Goal: Task Accomplishment & Management: Manage account settings

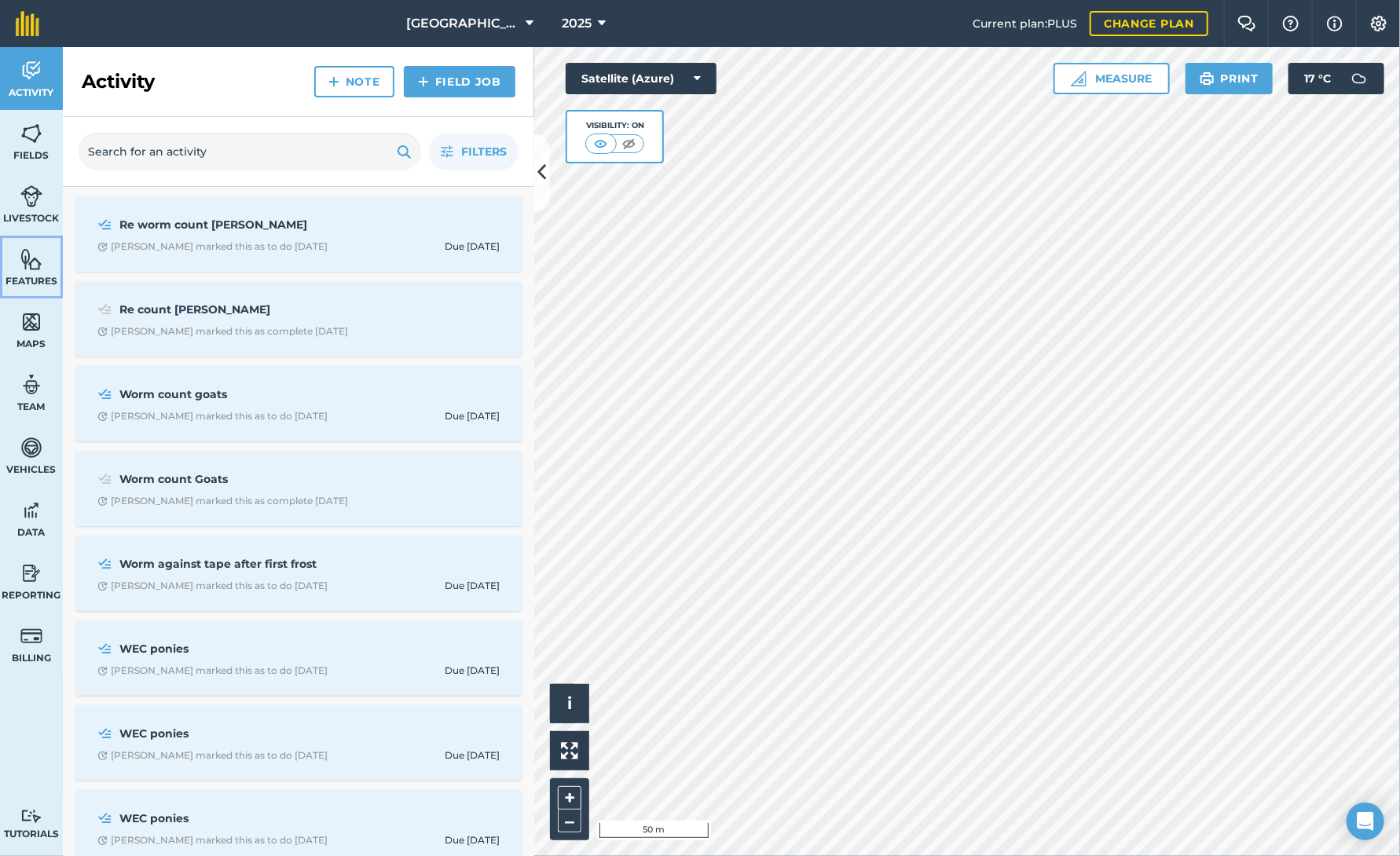
click at [31, 275] on span "Features" at bounding box center [31, 281] width 63 height 12
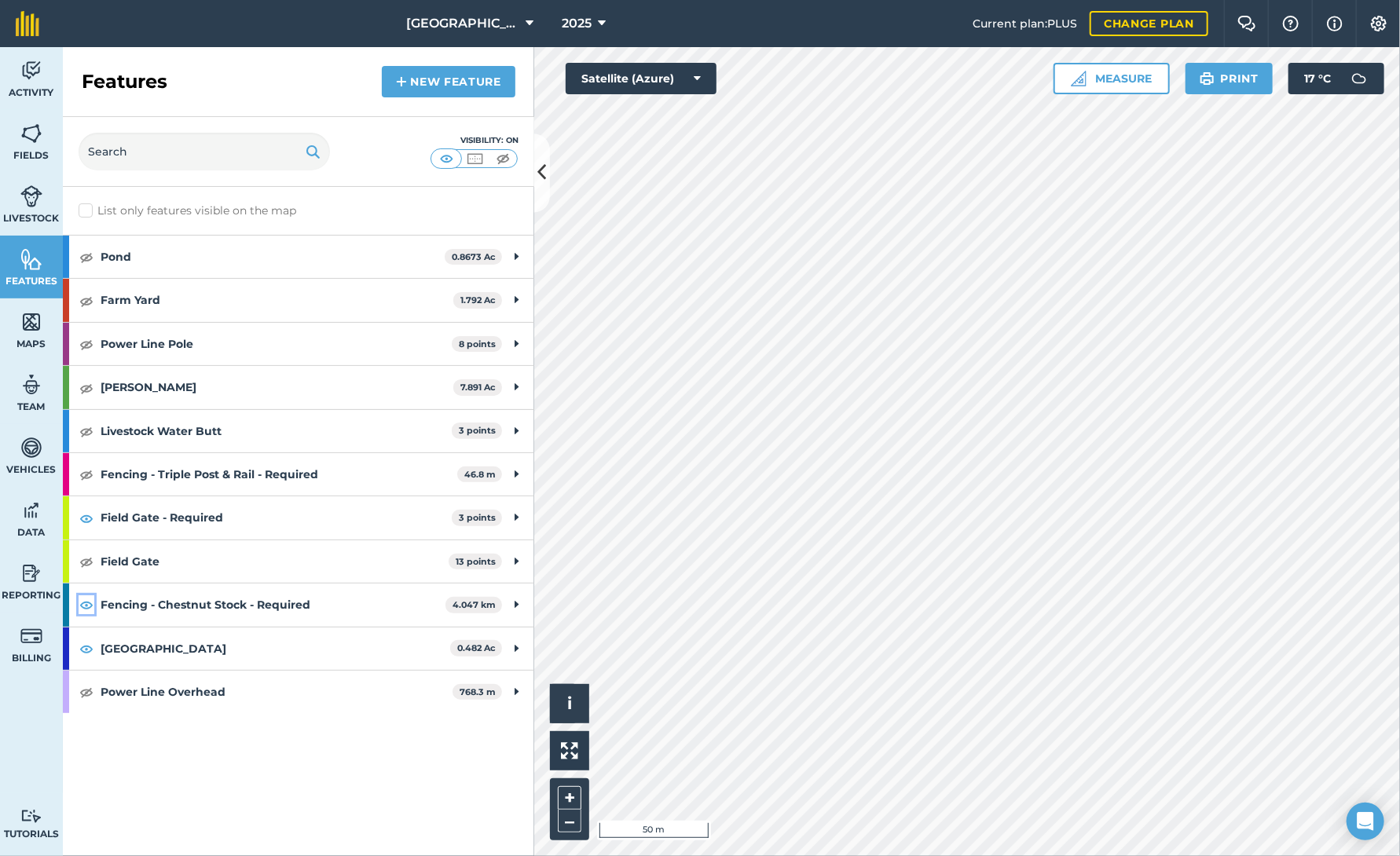
click at [85, 602] on img at bounding box center [86, 604] width 14 height 19
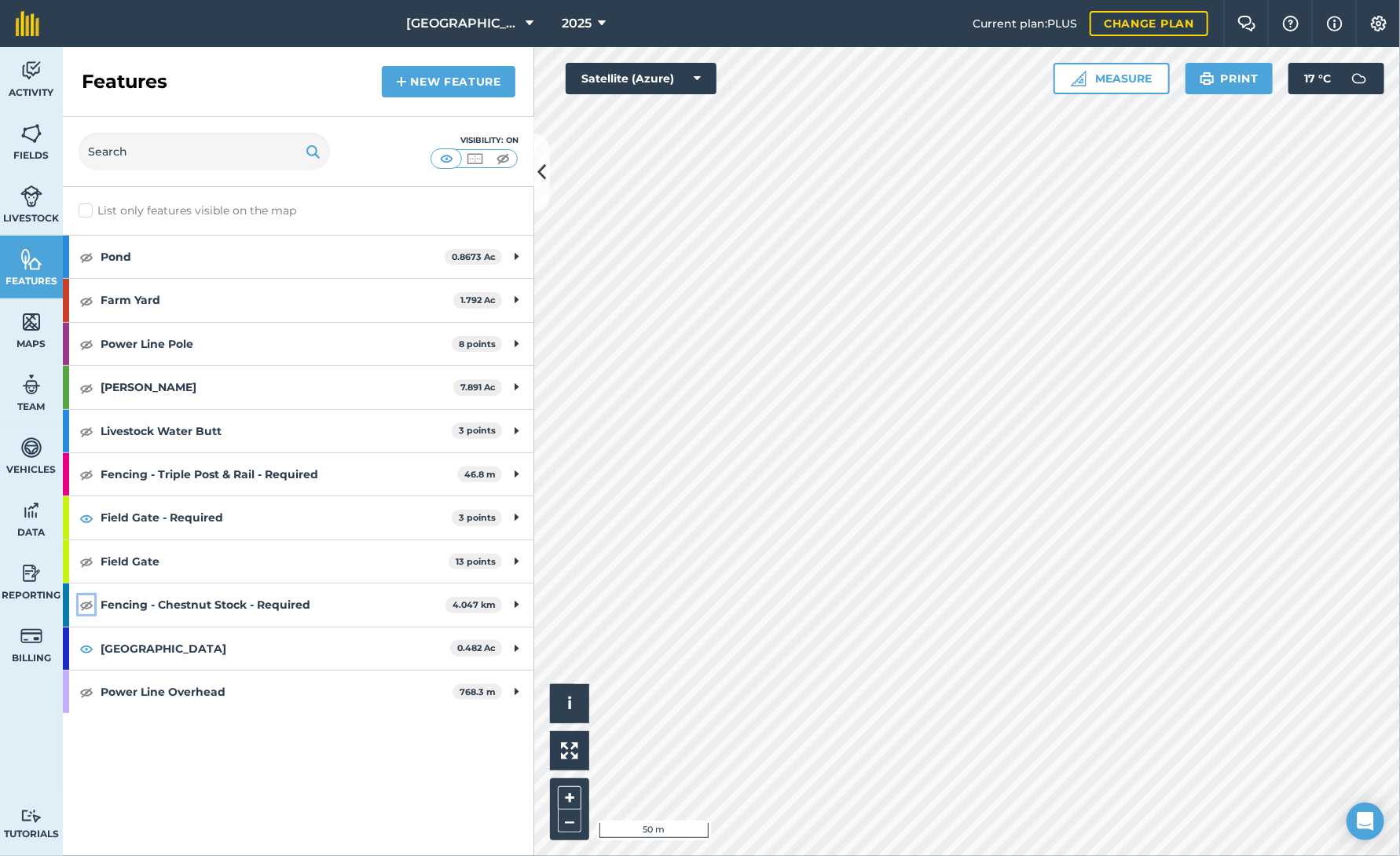
click at [85, 602] on img at bounding box center [86, 604] width 14 height 19
click at [514, 602] on icon at bounding box center [516, 604] width 4 height 17
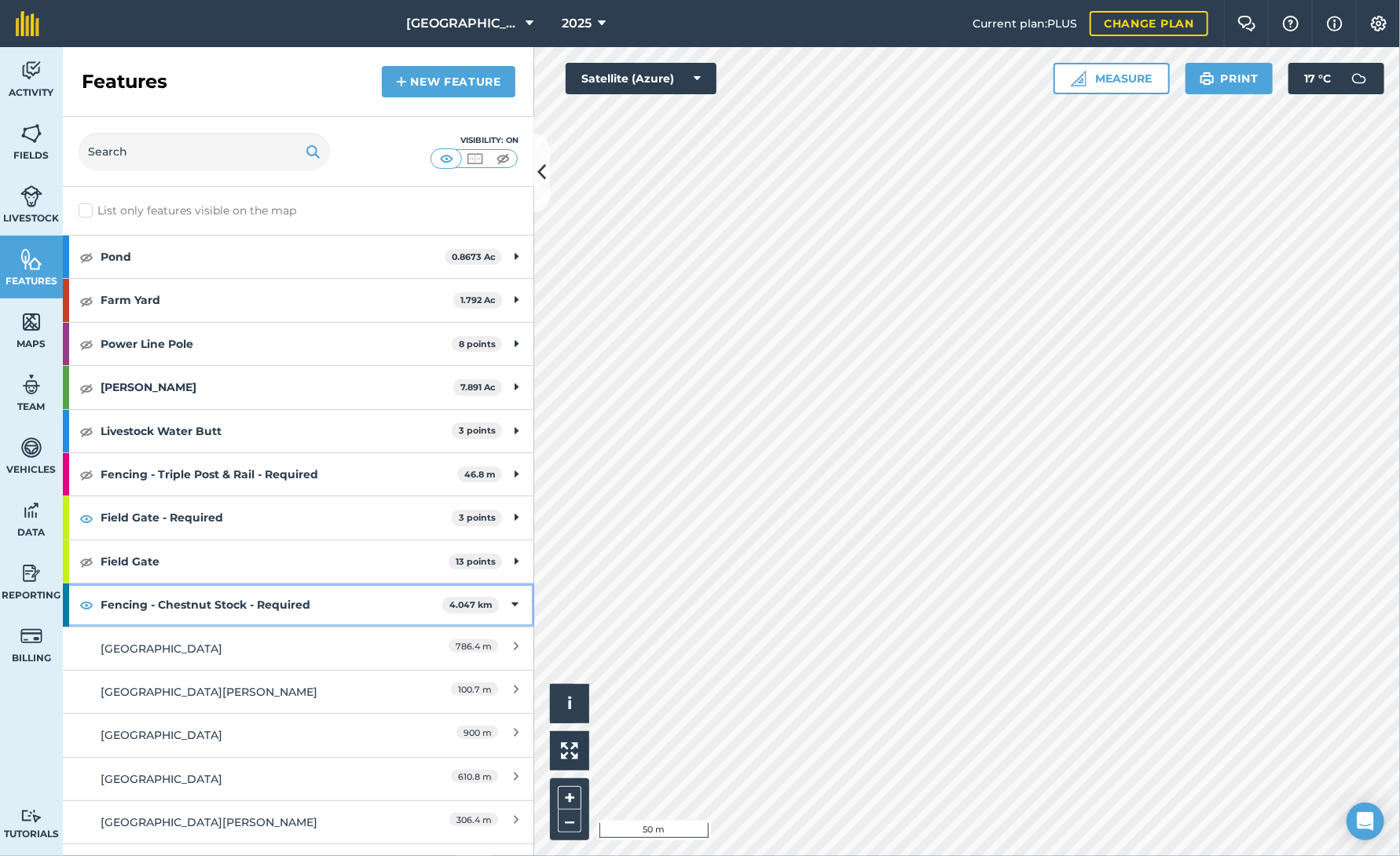
scroll to position [157, 0]
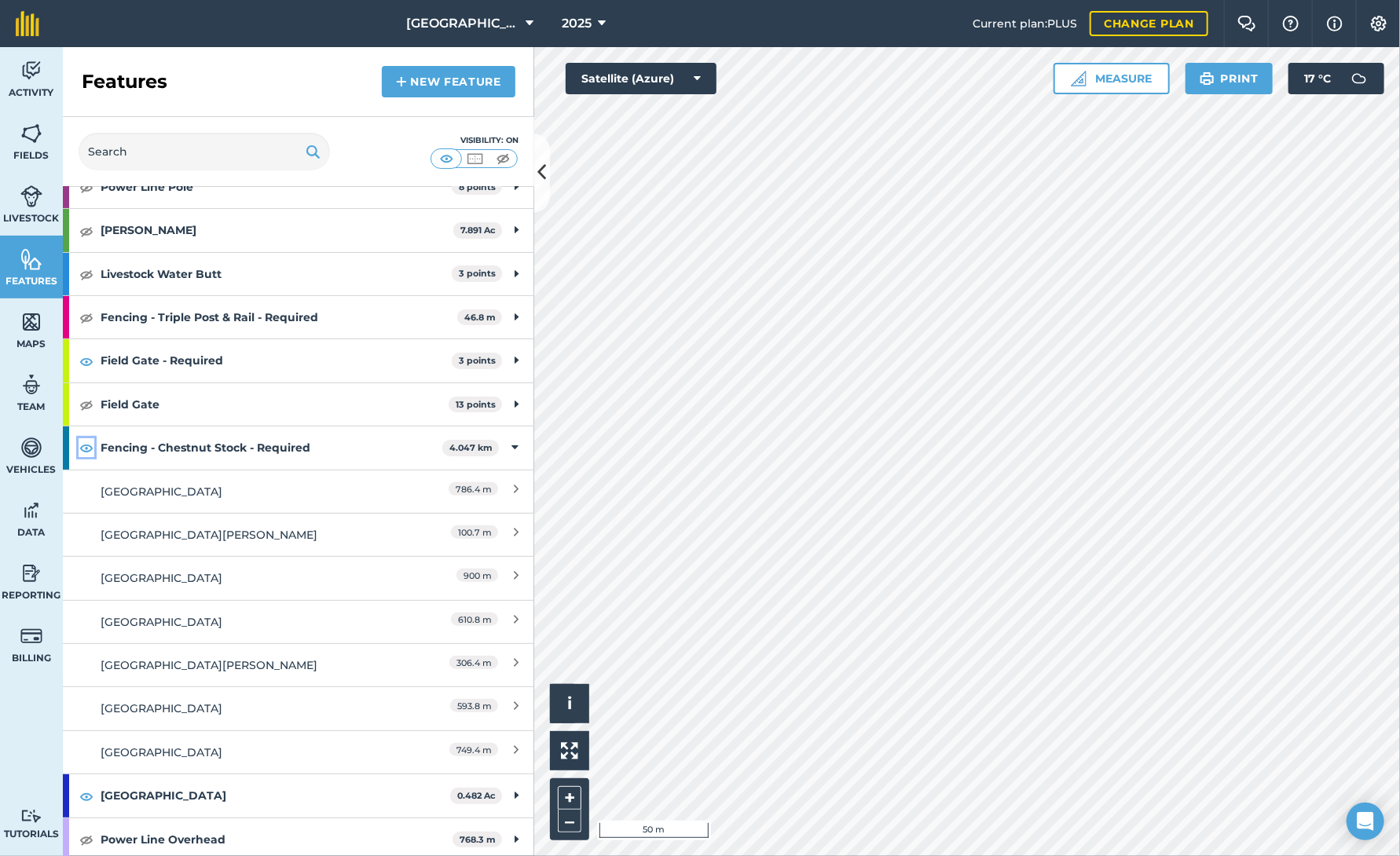
click at [88, 442] on img at bounding box center [86, 448] width 14 height 19
click at [174, 619] on div "[GEOGRAPHIC_DATA]" at bounding box center [239, 621] width 279 height 17
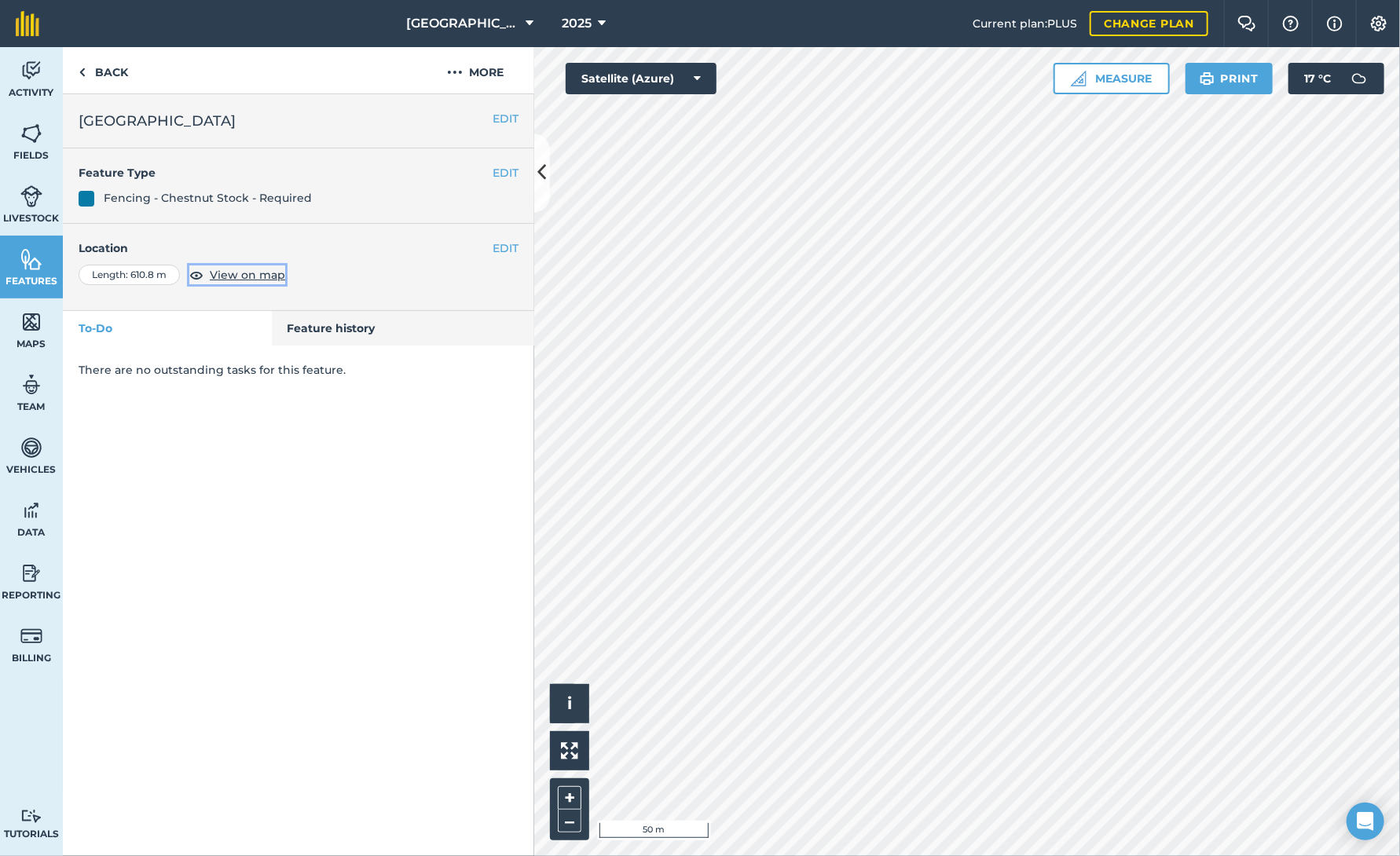
click at [255, 276] on span "View on map" at bounding box center [247, 274] width 76 height 17
click at [513, 117] on button "EDIT" at bounding box center [505, 118] width 26 height 17
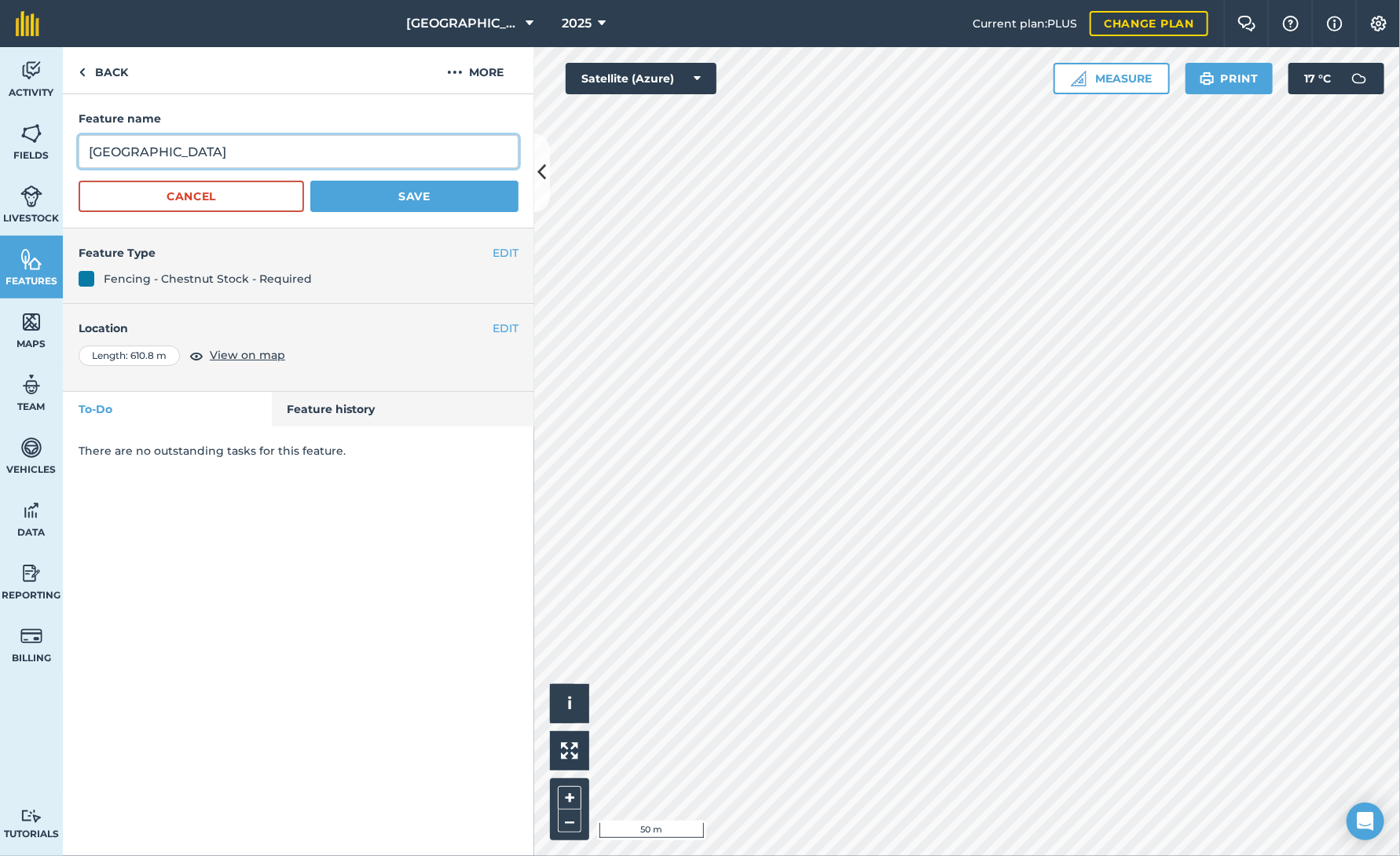
drag, startPoint x: 113, startPoint y: 153, endPoint x: 77, endPoint y: 155, distance: 36.1
click at [77, 155] on div "Feature name East Field Cancel Save" at bounding box center [299, 161] width 472 height 134
type input "[GEOGRAPHIC_DATA]"
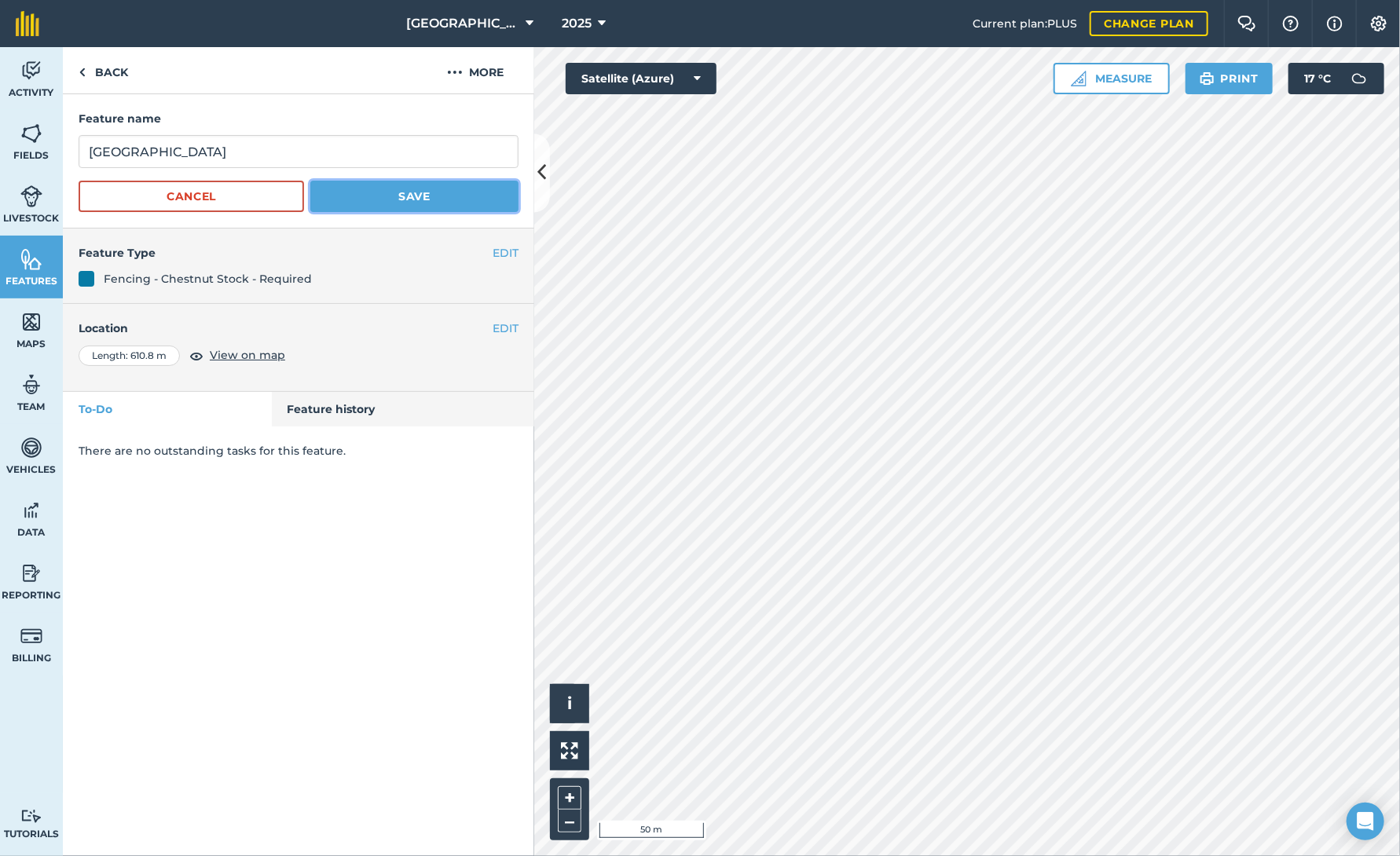
click at [411, 194] on button "Save" at bounding box center [415, 196] width 208 height 31
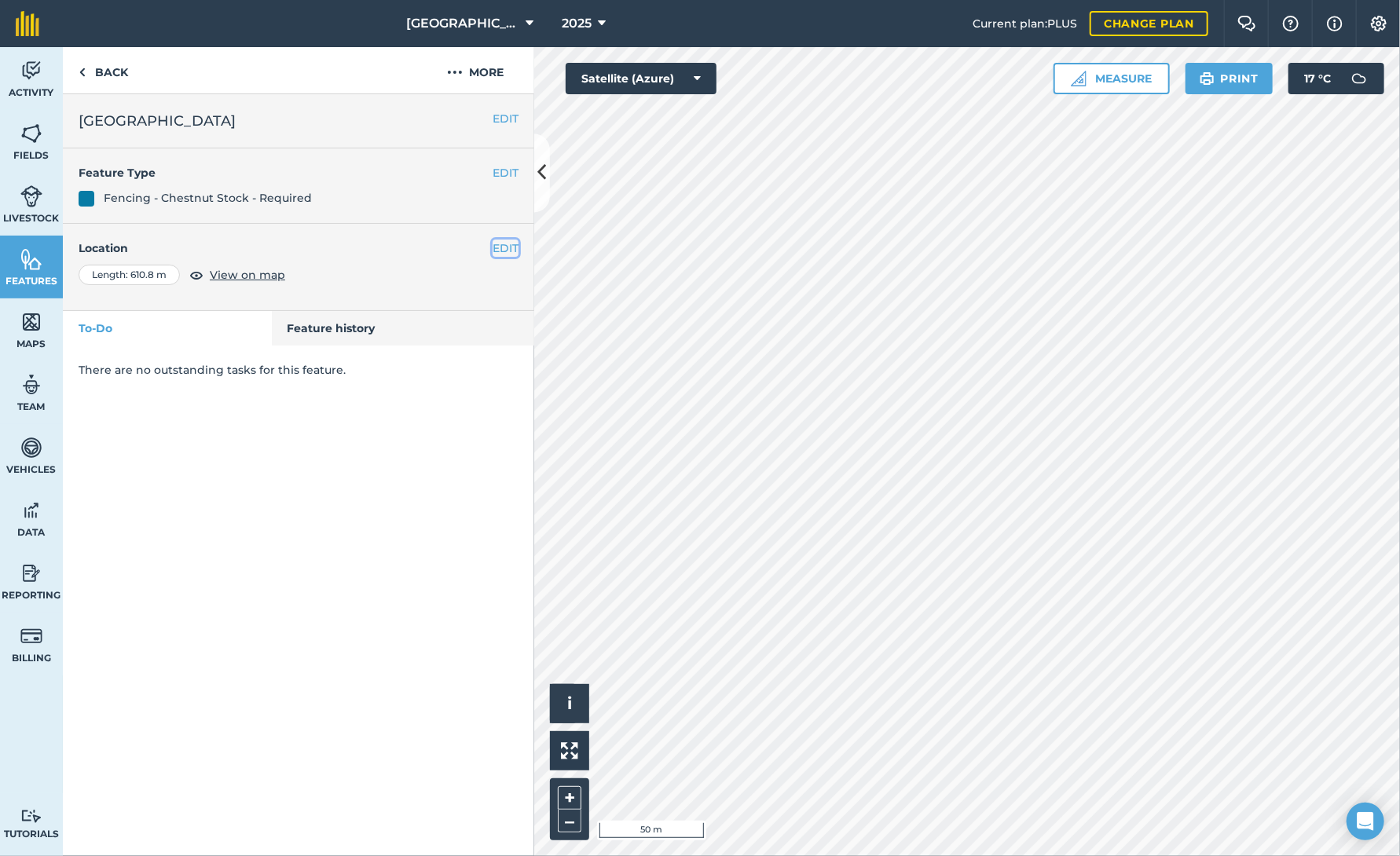
click at [499, 246] on button "EDIT" at bounding box center [505, 247] width 26 height 17
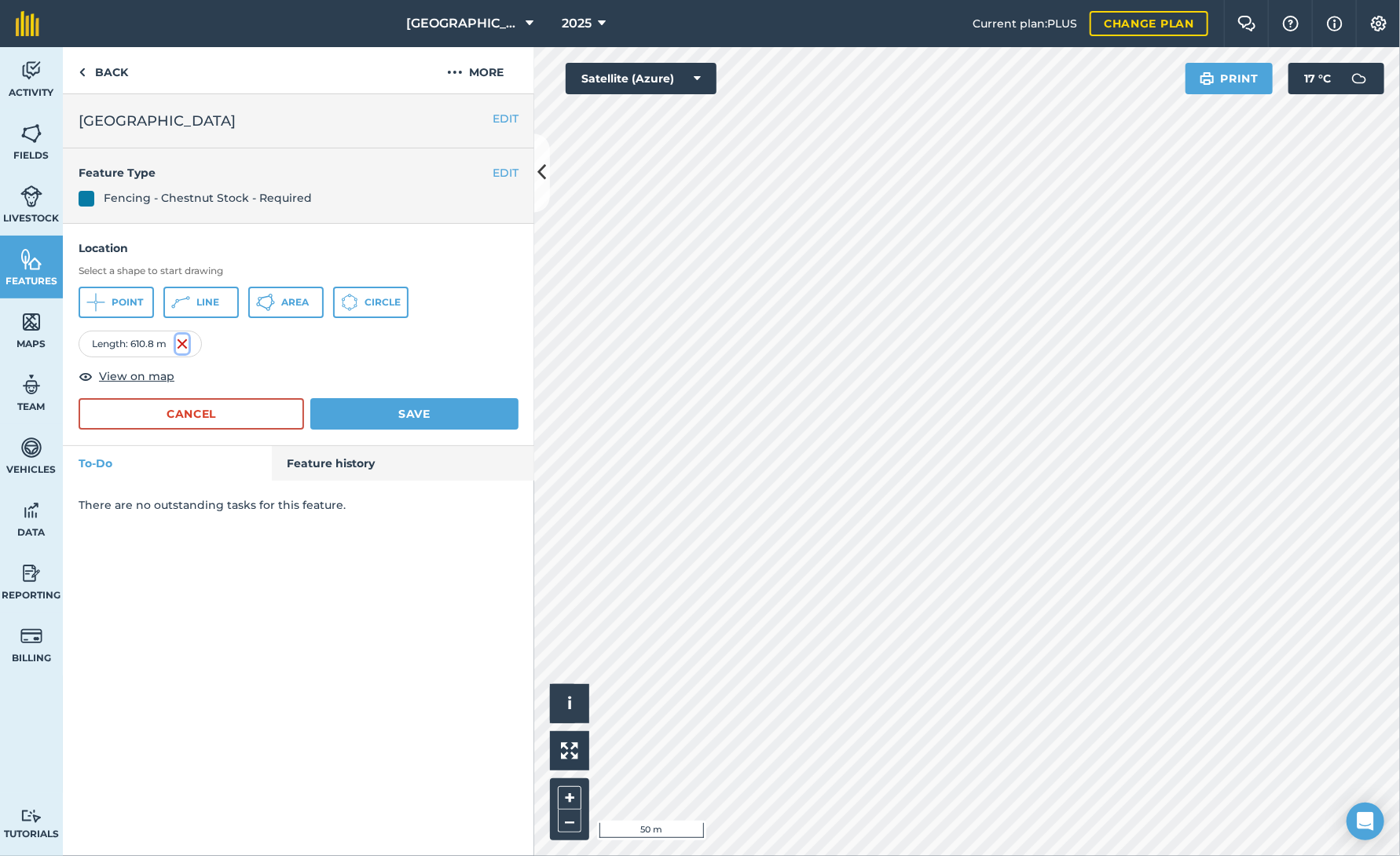
click at [183, 343] on img at bounding box center [182, 343] width 12 height 19
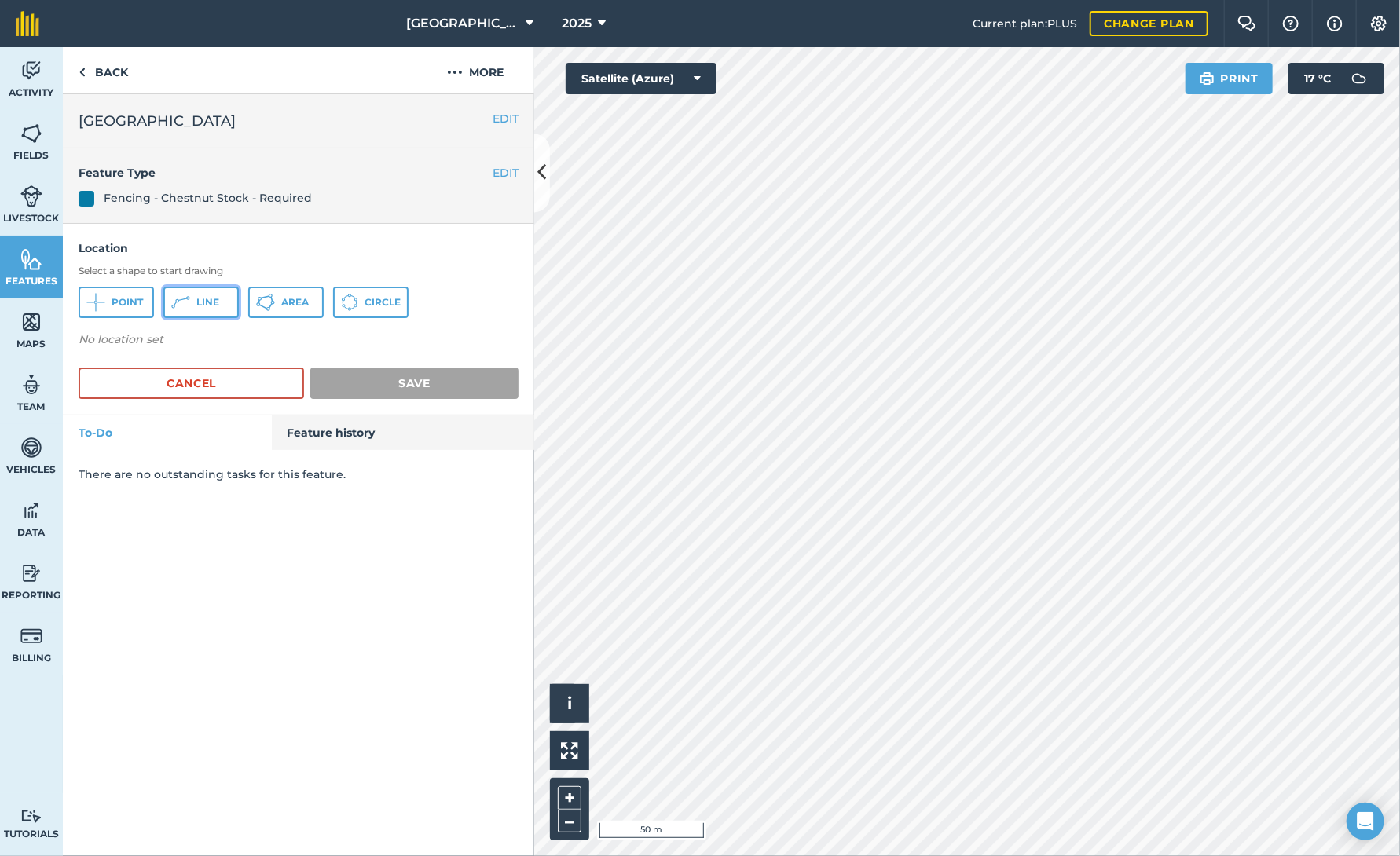
click at [192, 303] on button "Line" at bounding box center [201, 302] width 76 height 31
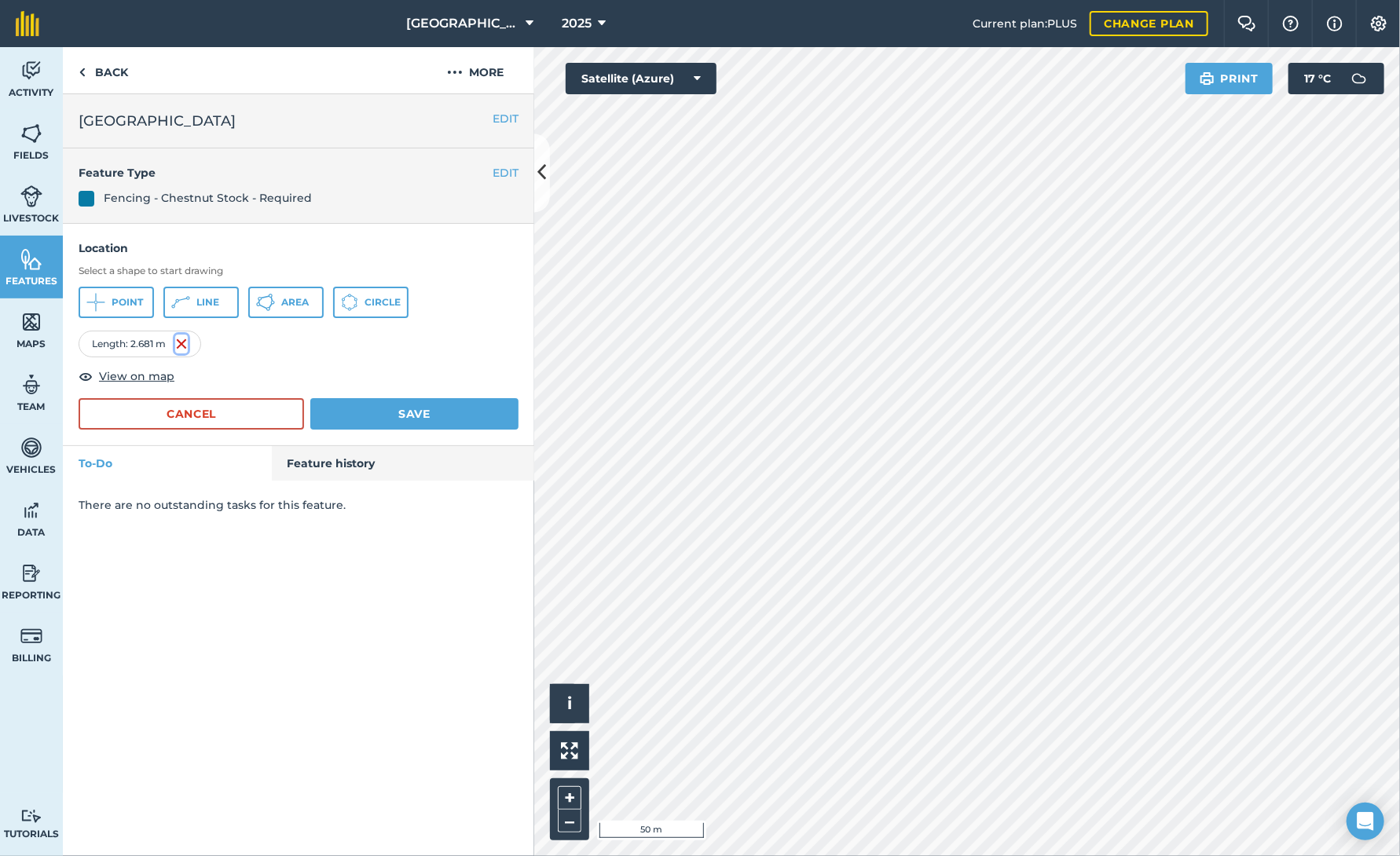
click at [184, 339] on img at bounding box center [182, 343] width 12 height 19
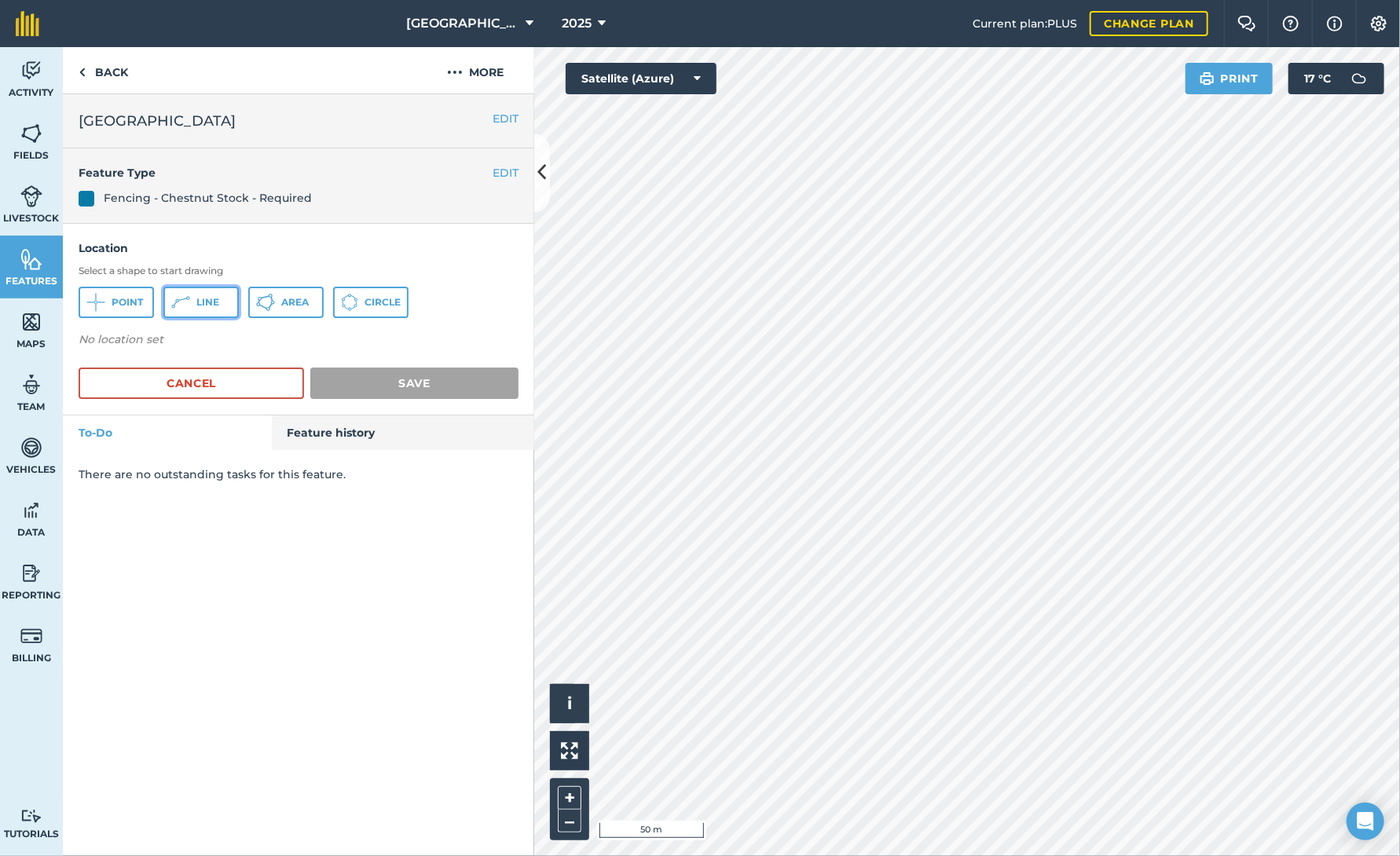
click at [201, 305] on span "Line" at bounding box center [208, 303] width 23 height 12
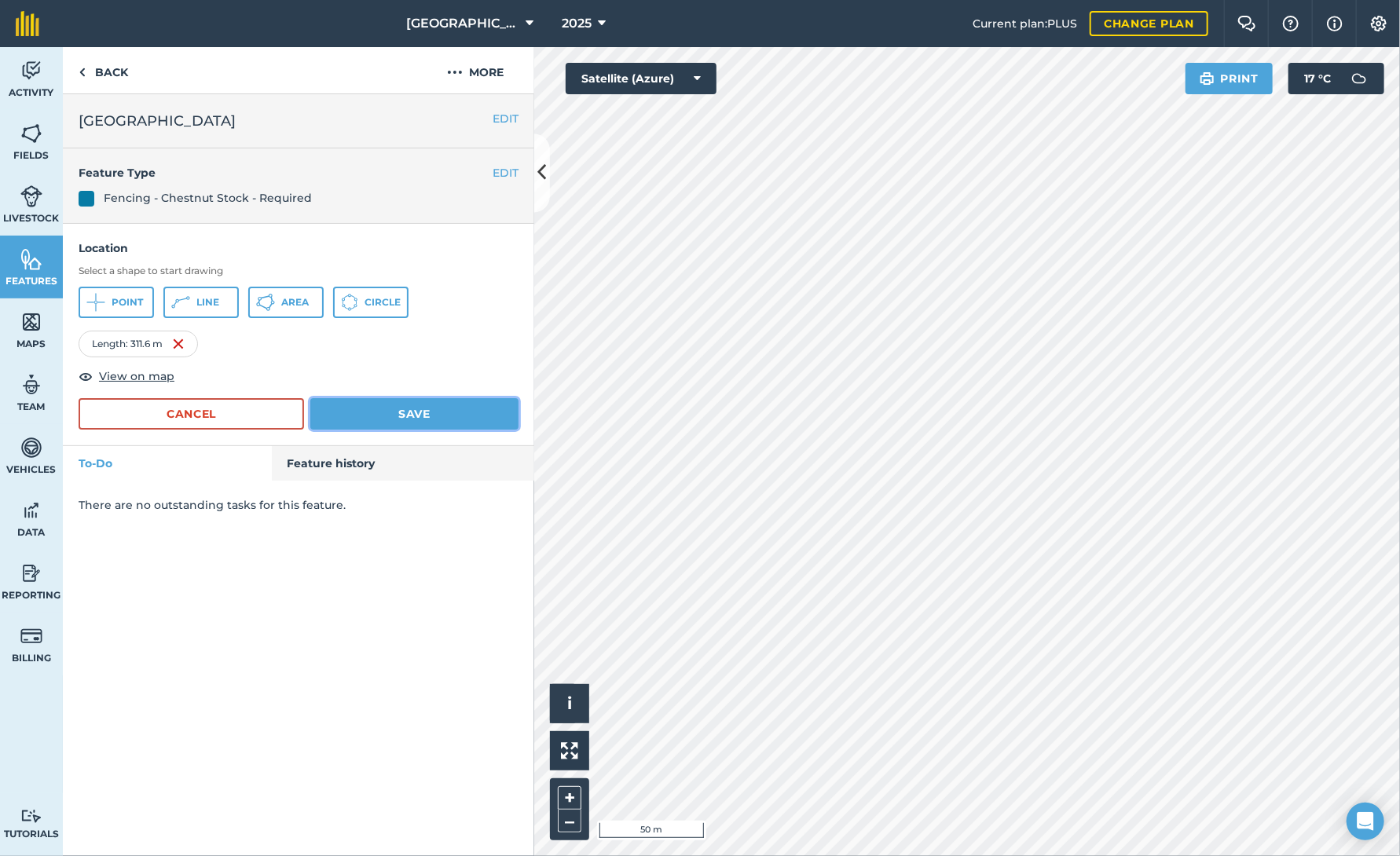
click at [399, 406] on button "Save" at bounding box center [415, 414] width 208 height 31
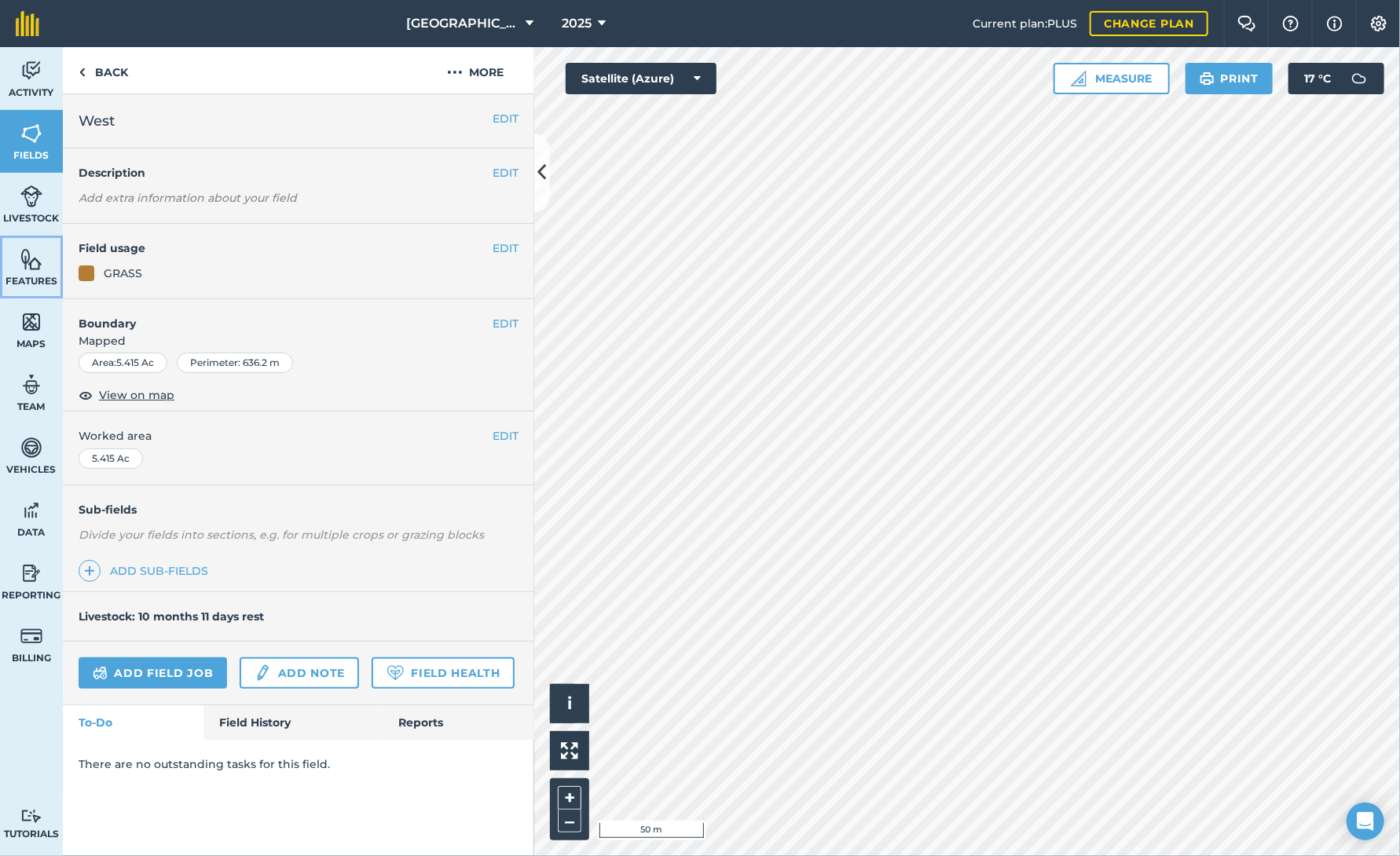
click at [29, 272] on link "Features" at bounding box center [31, 267] width 63 height 63
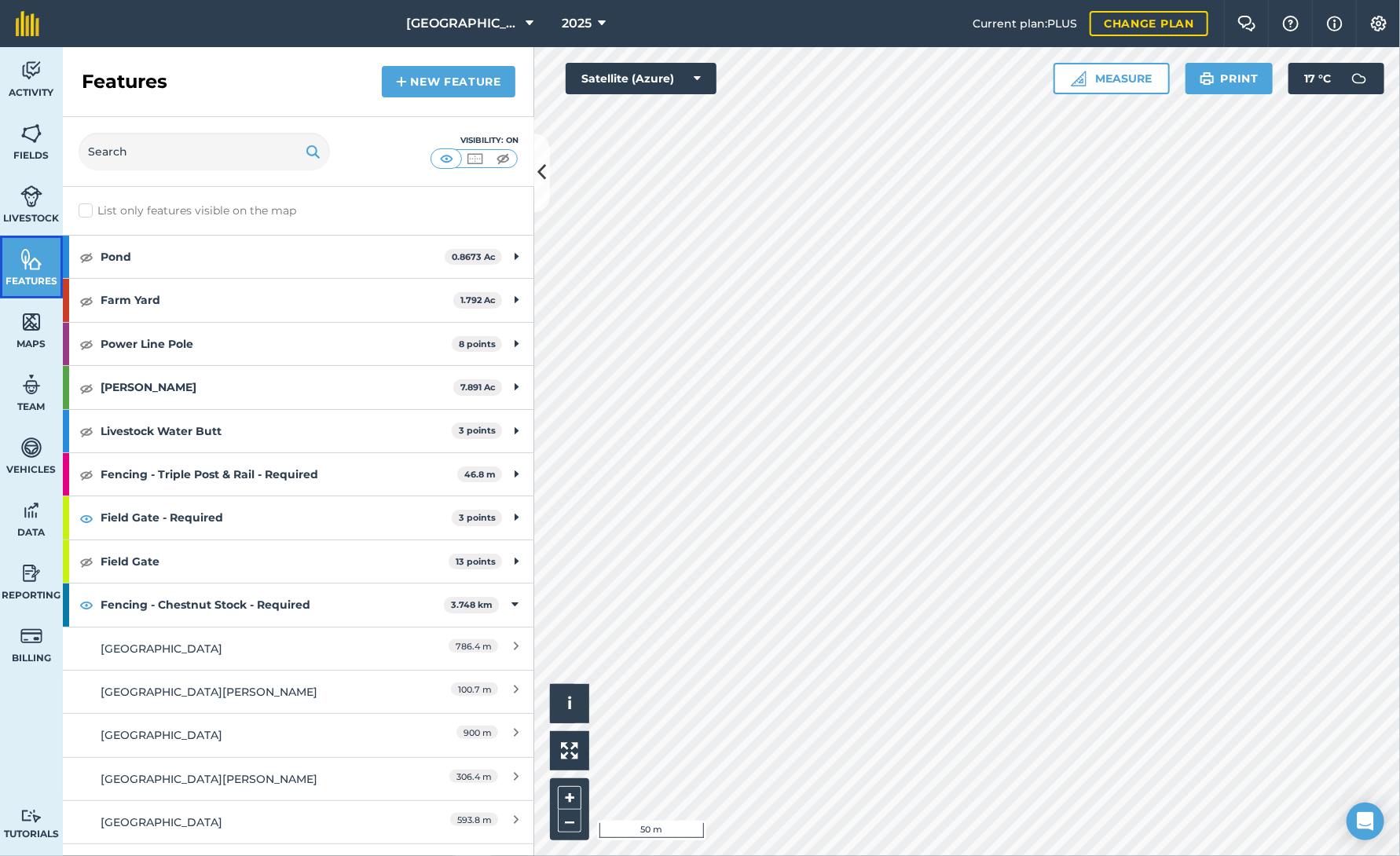
scroll to position [157, 0]
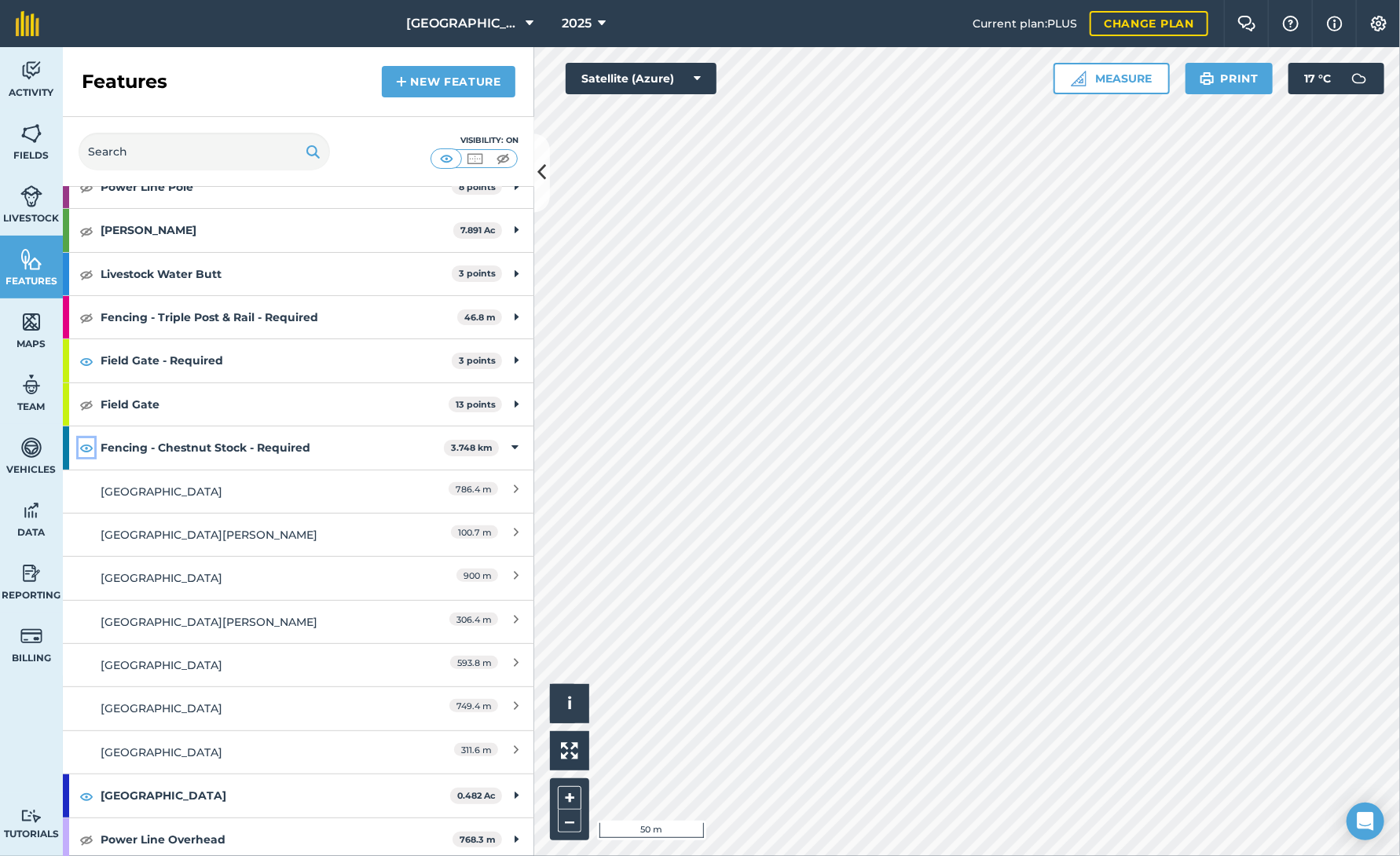
click at [85, 441] on img at bounding box center [86, 448] width 14 height 19
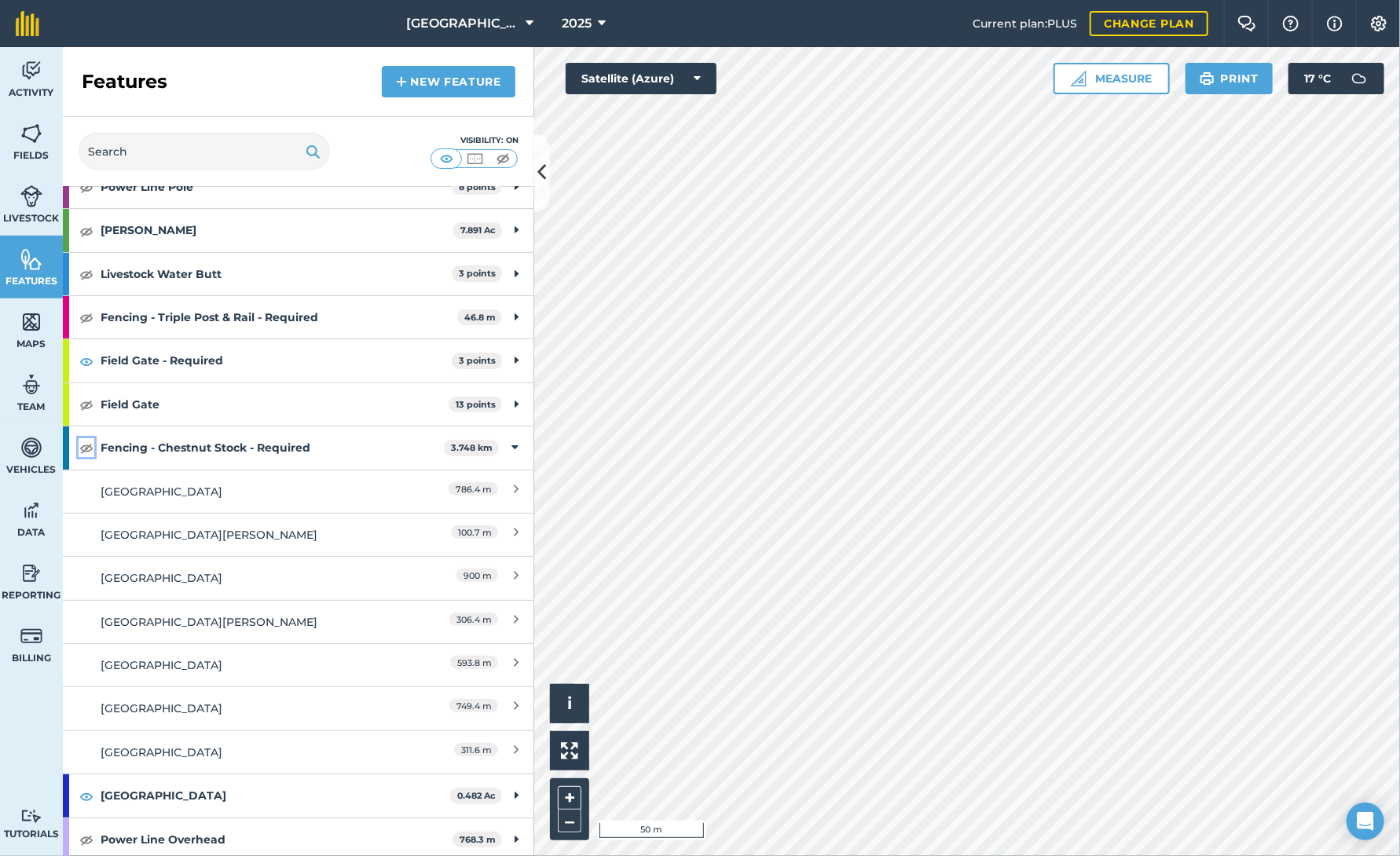
click at [85, 441] on img at bounding box center [86, 448] width 14 height 19
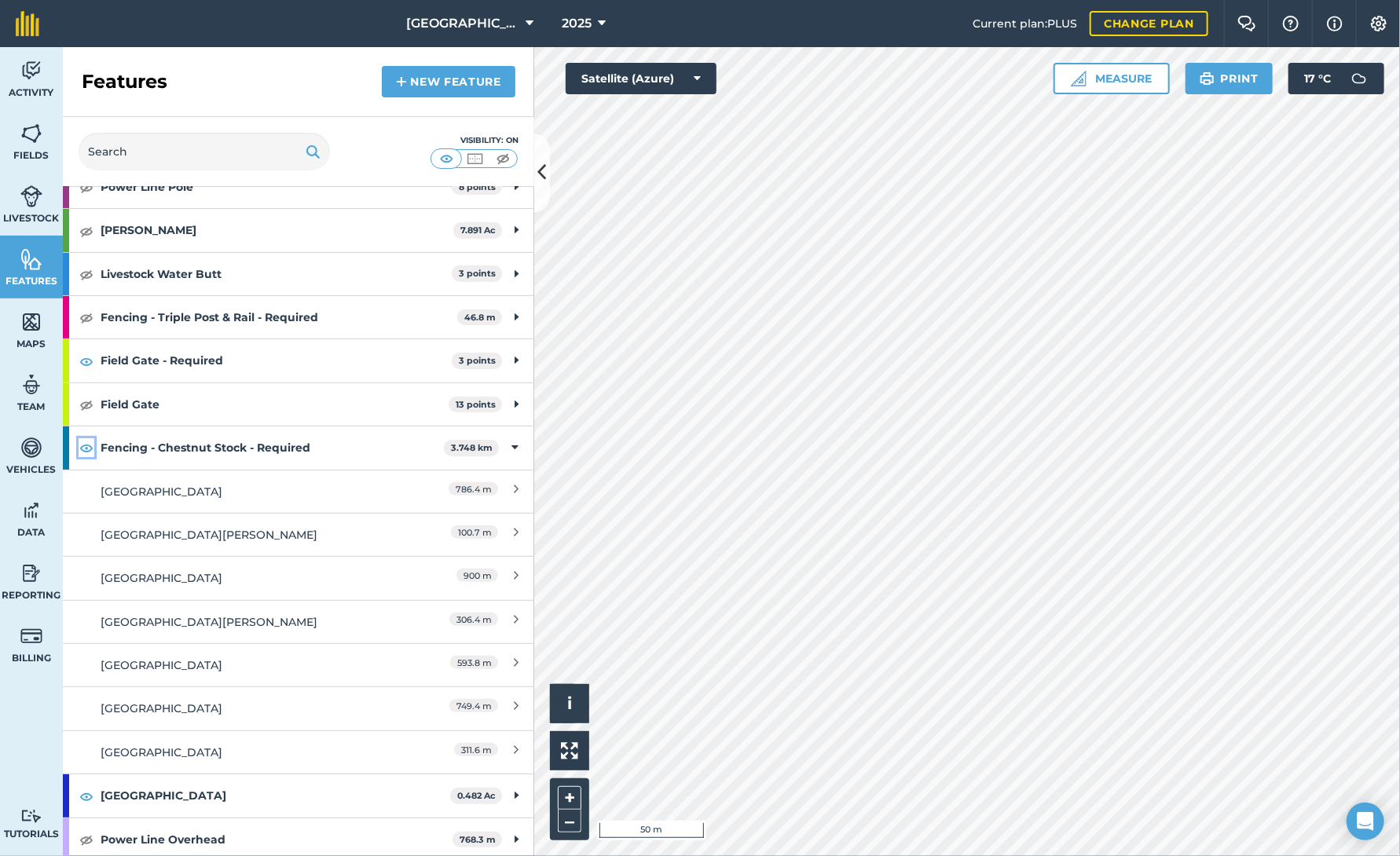
click at [85, 441] on img at bounding box center [86, 448] width 14 height 19
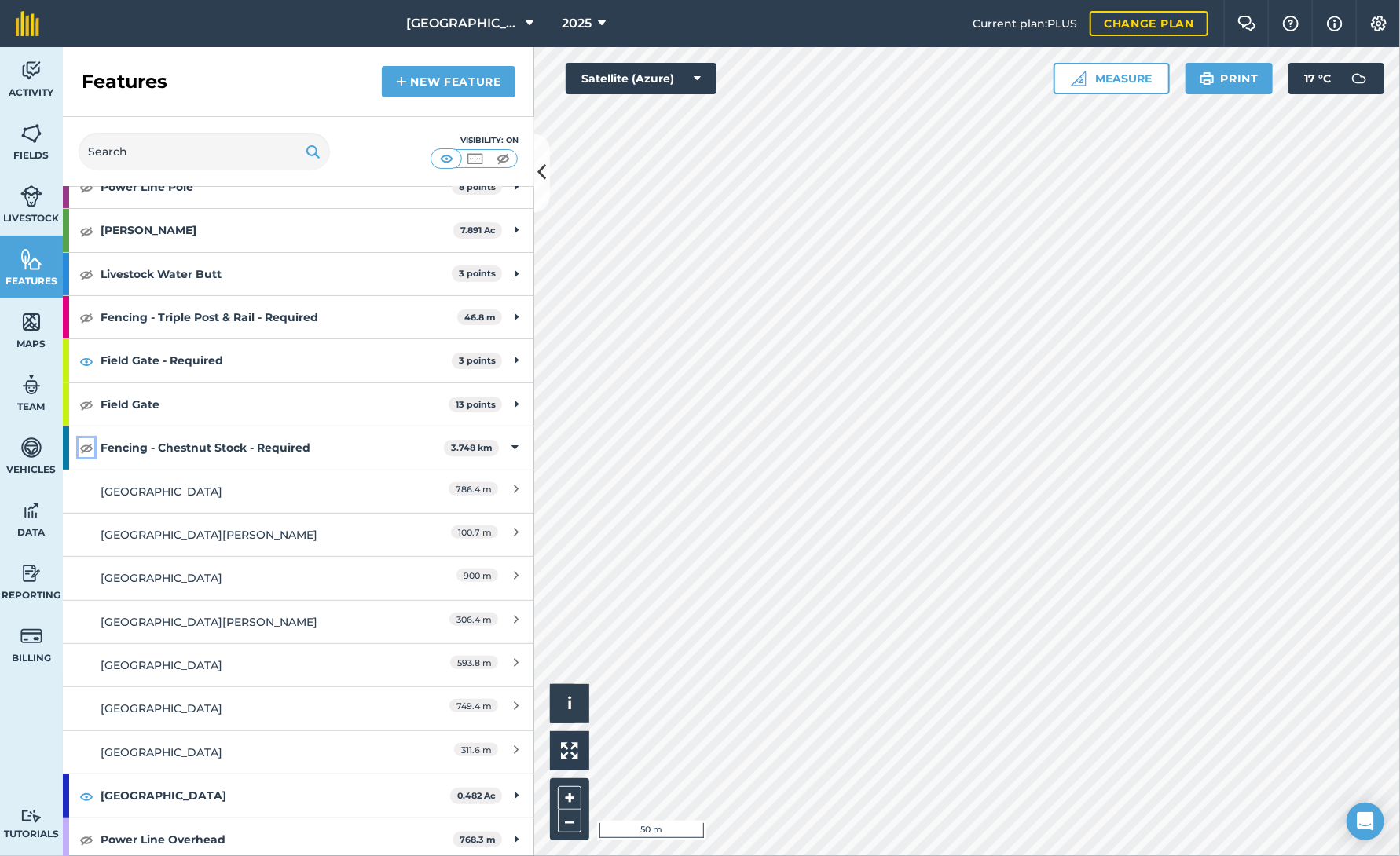
click at [85, 441] on img at bounding box center [86, 448] width 14 height 19
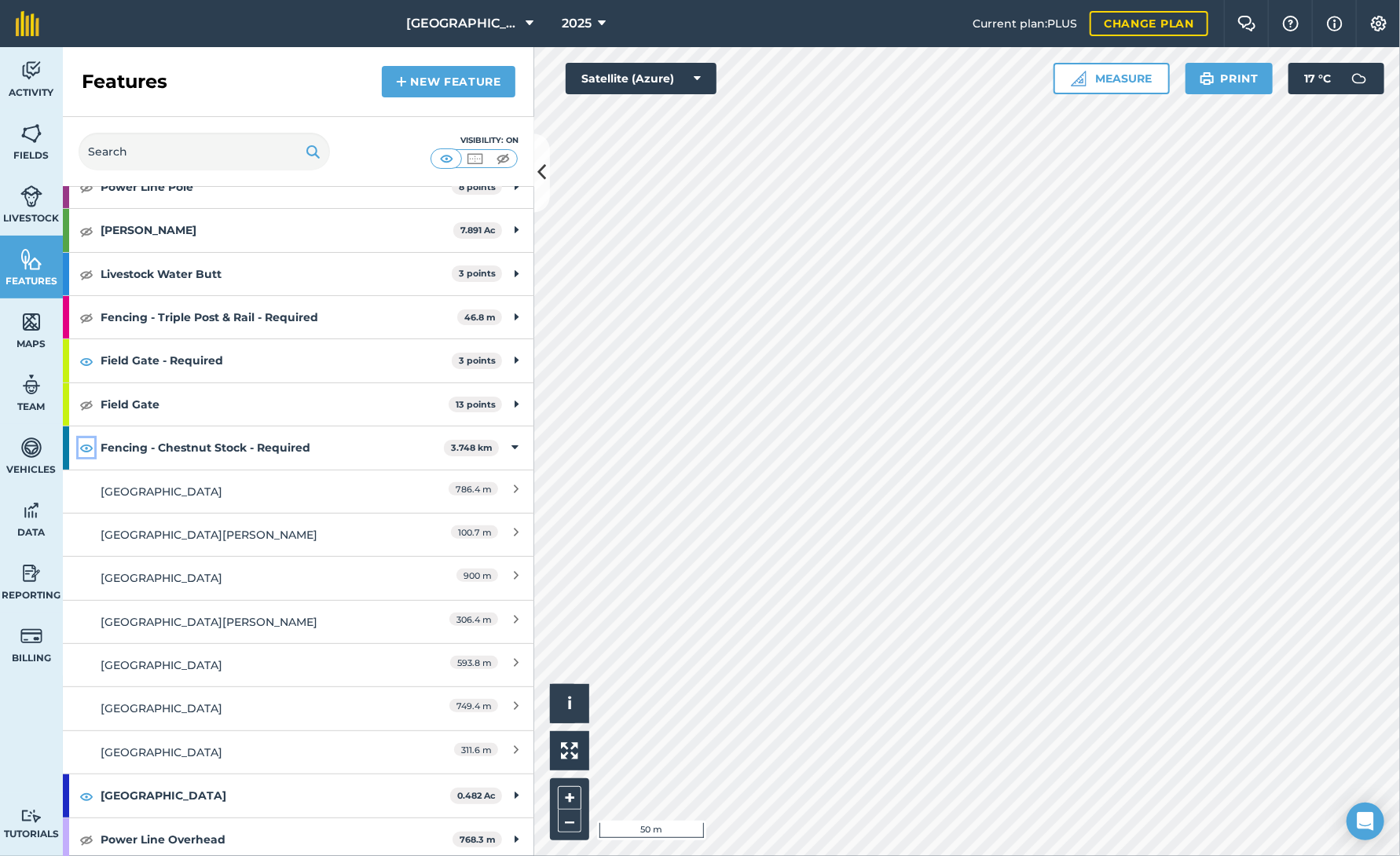
click at [85, 441] on img at bounding box center [86, 448] width 14 height 19
click at [150, 534] on div "[GEOGRAPHIC_DATA][PERSON_NAME]" at bounding box center [239, 534] width 279 height 17
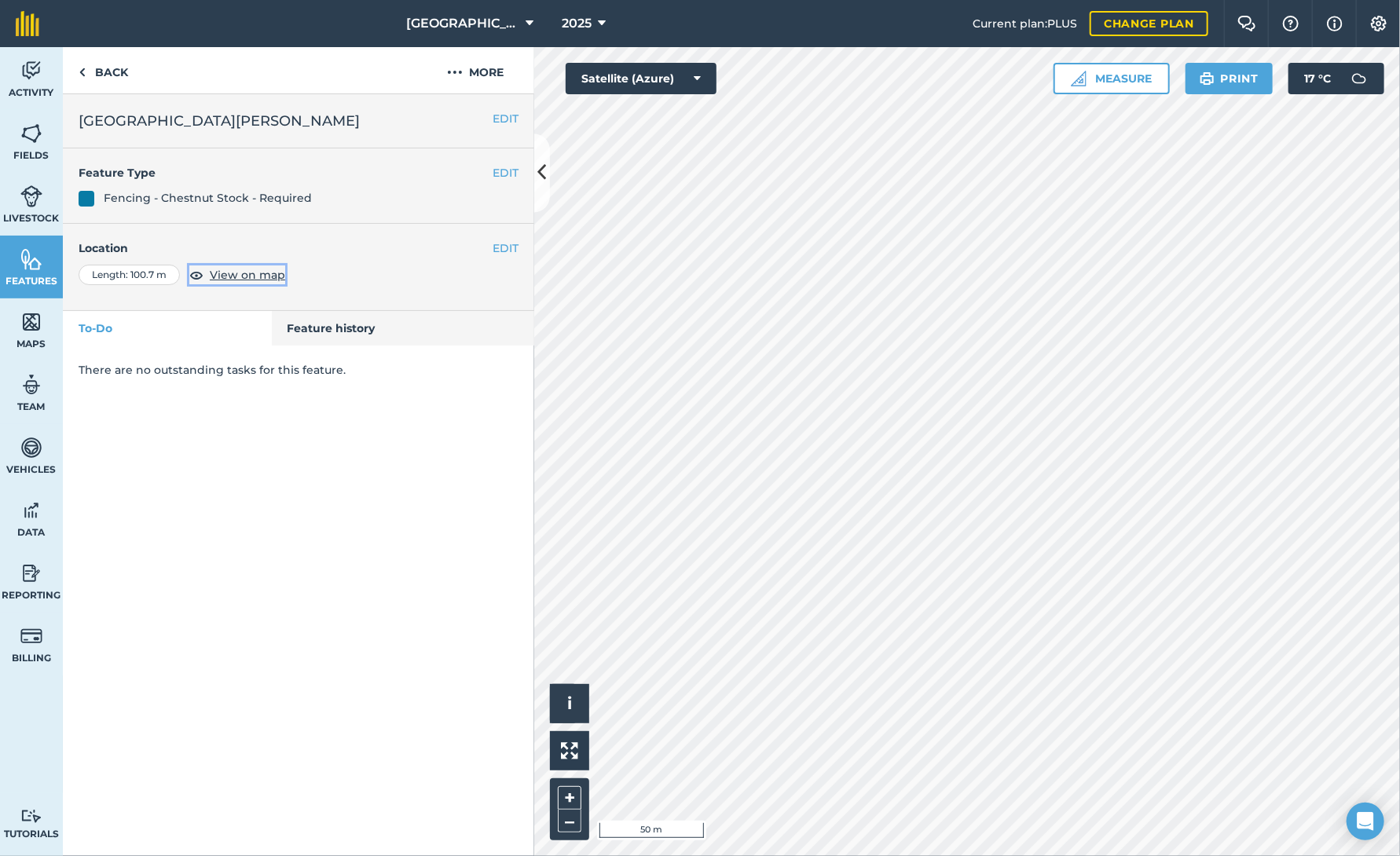
click at [245, 271] on span "View on map" at bounding box center [247, 274] width 76 height 17
click at [500, 246] on button "EDIT" at bounding box center [505, 247] width 26 height 17
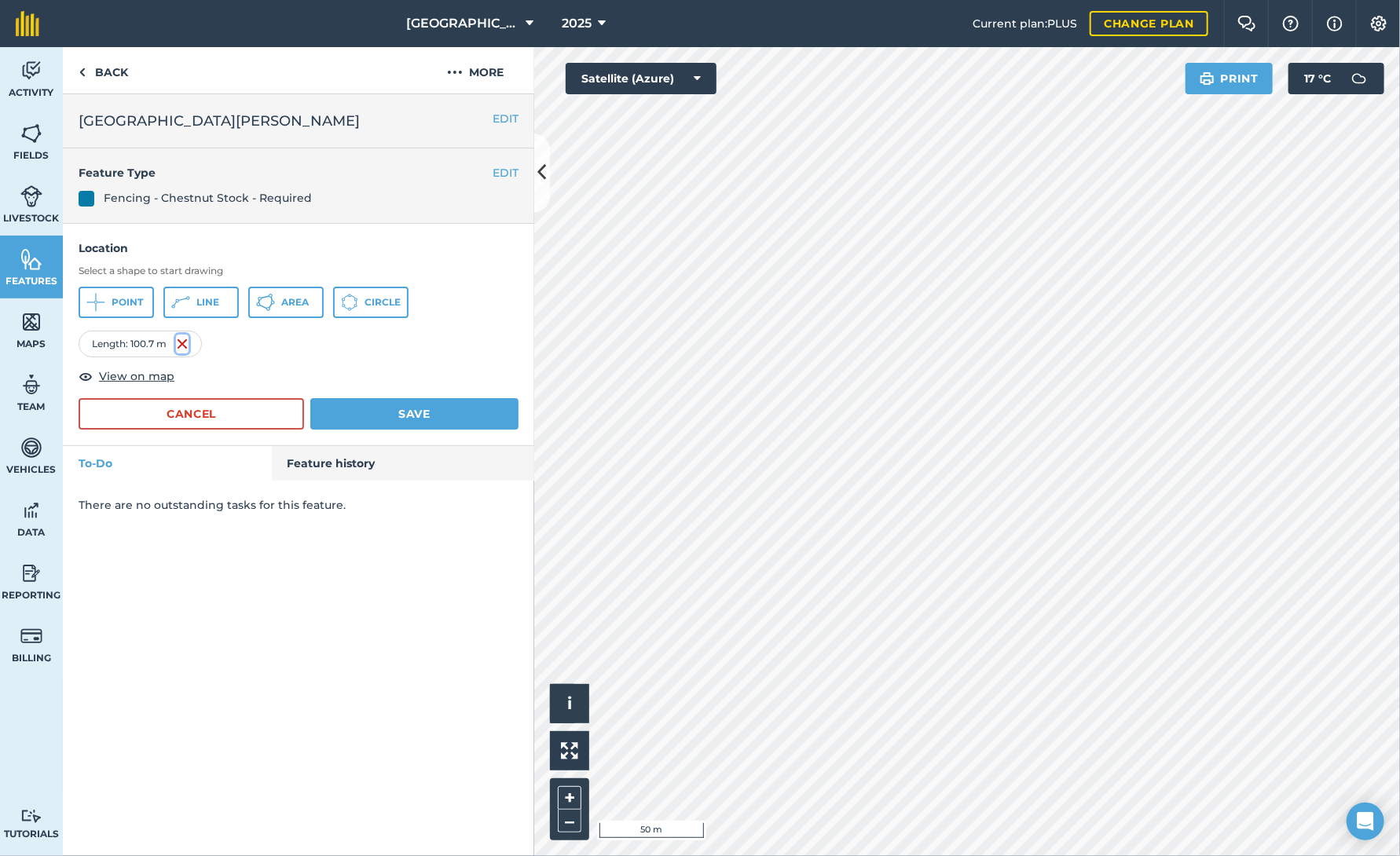
click at [184, 344] on img at bounding box center [182, 343] width 12 height 19
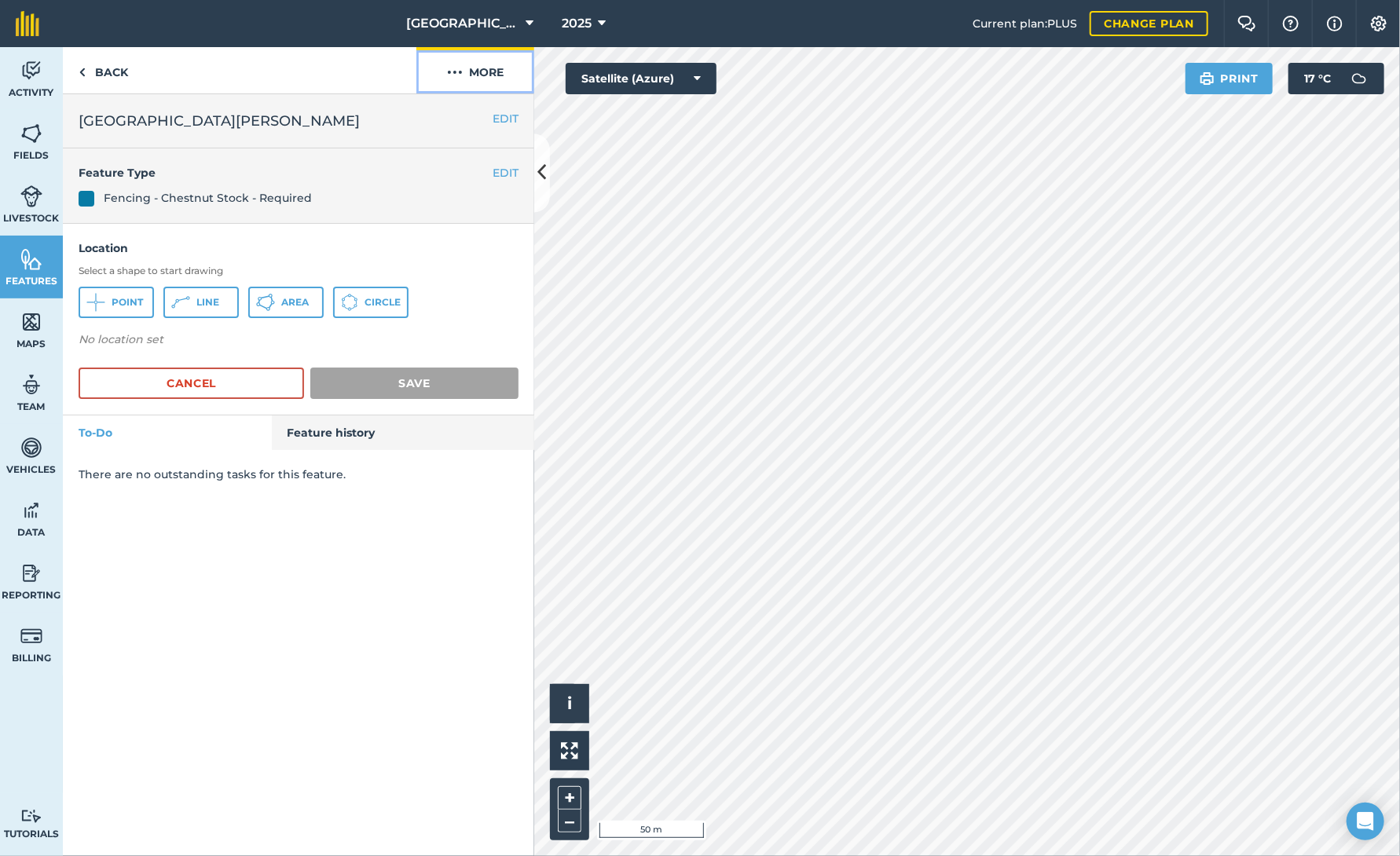
click at [452, 70] on img at bounding box center [455, 72] width 16 height 19
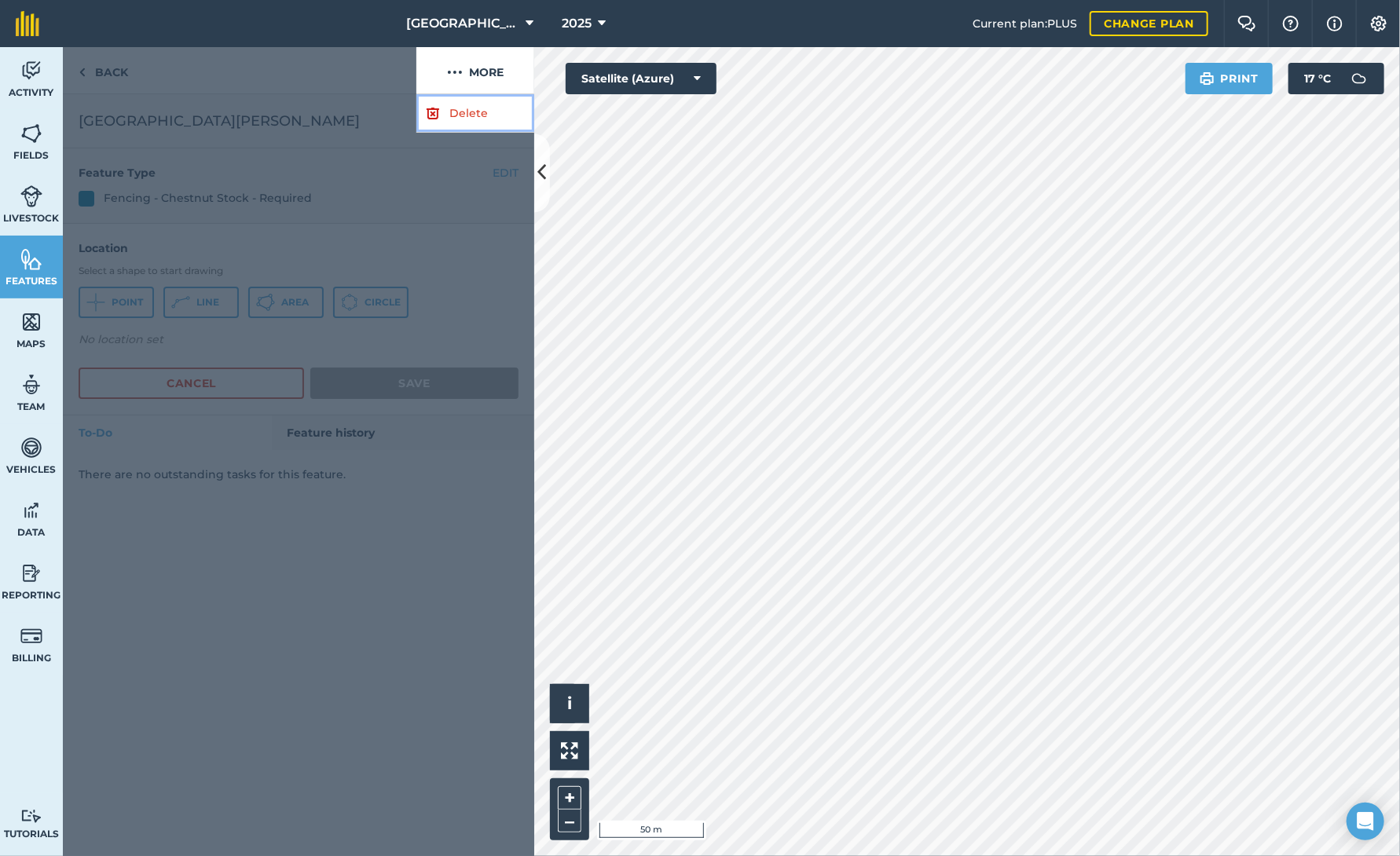
click at [454, 117] on link "Delete" at bounding box center [475, 113] width 117 height 38
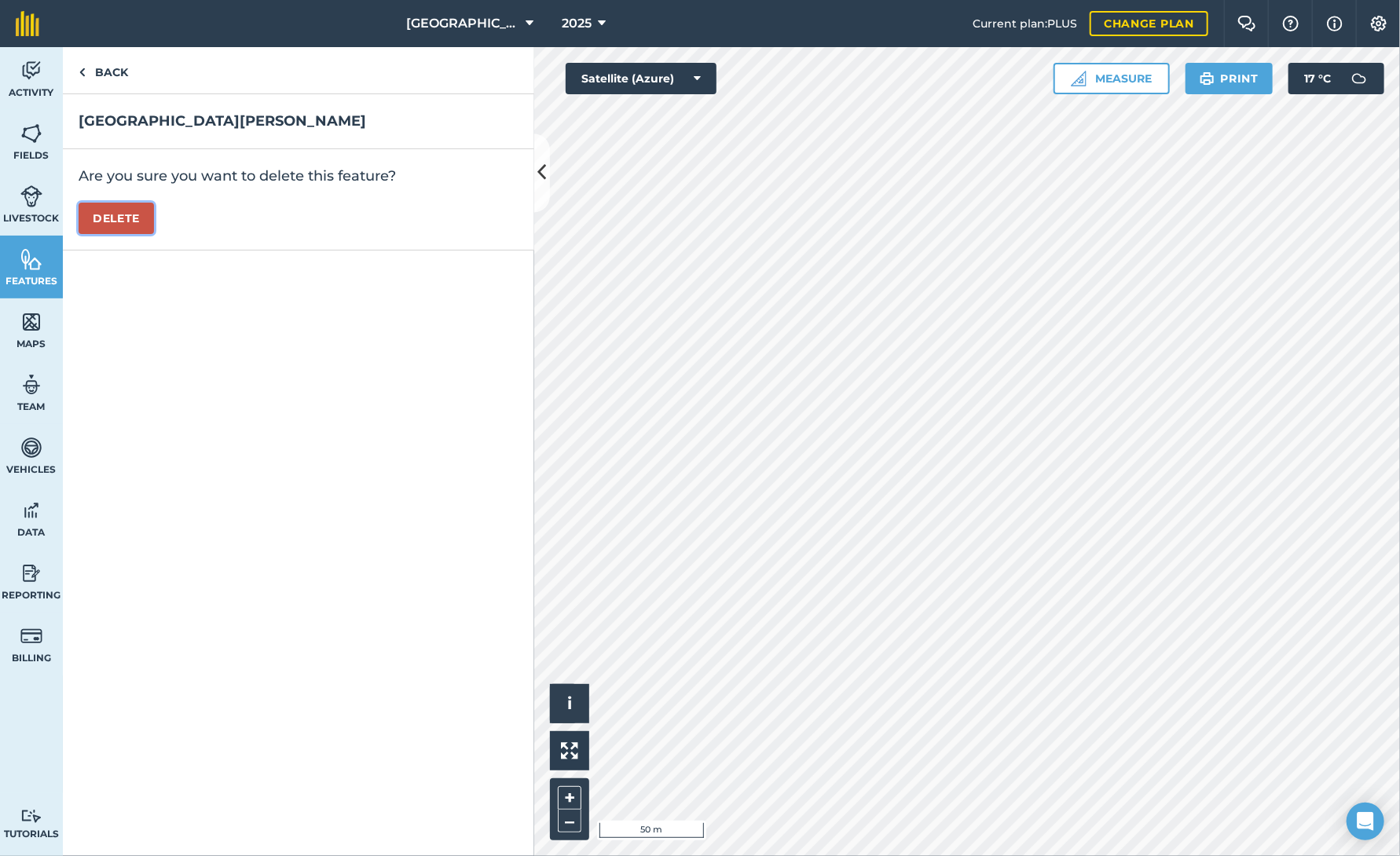
click at [103, 218] on button "Delete" at bounding box center [116, 218] width 76 height 31
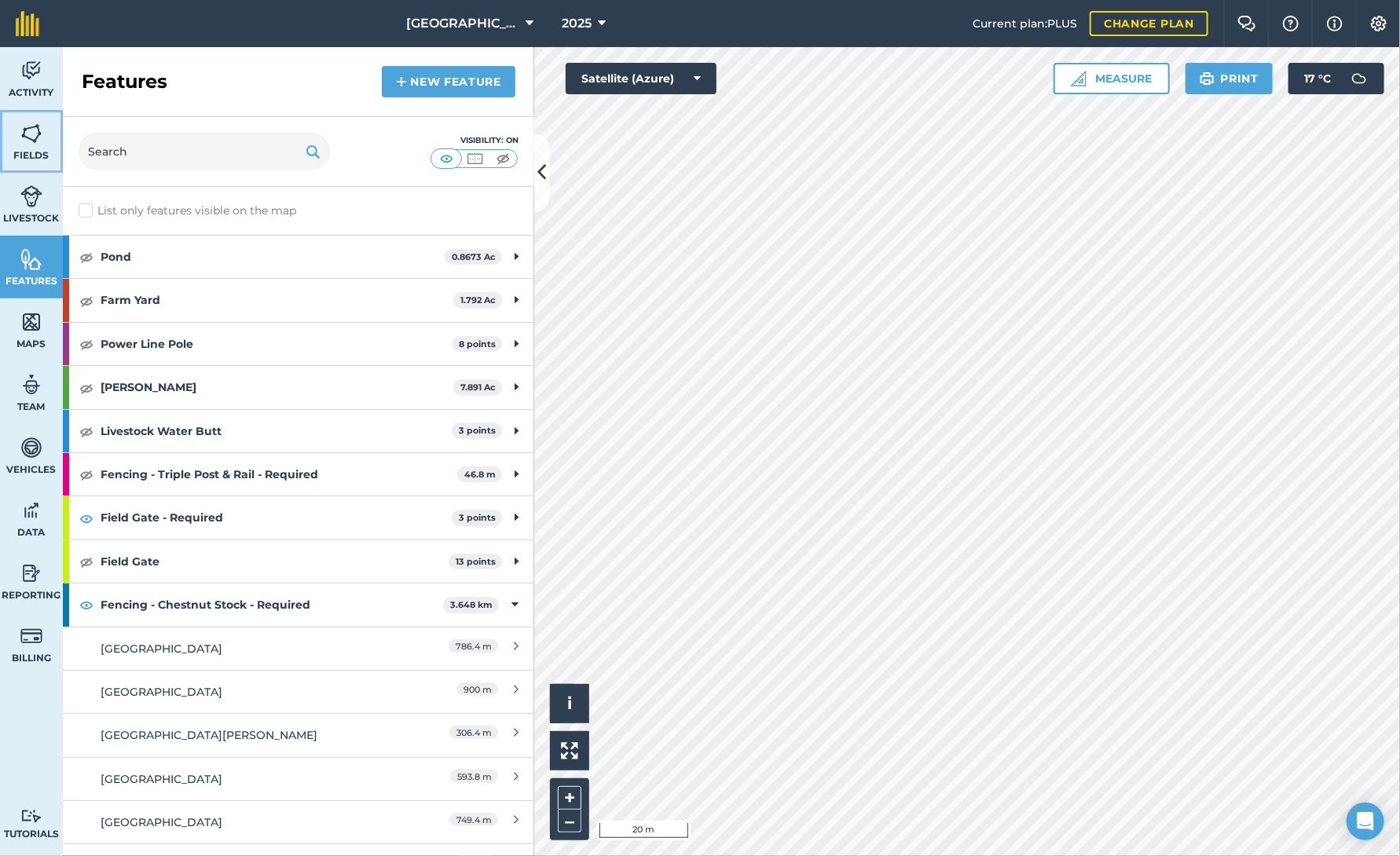
click at [30, 137] on img at bounding box center [31, 133] width 22 height 23
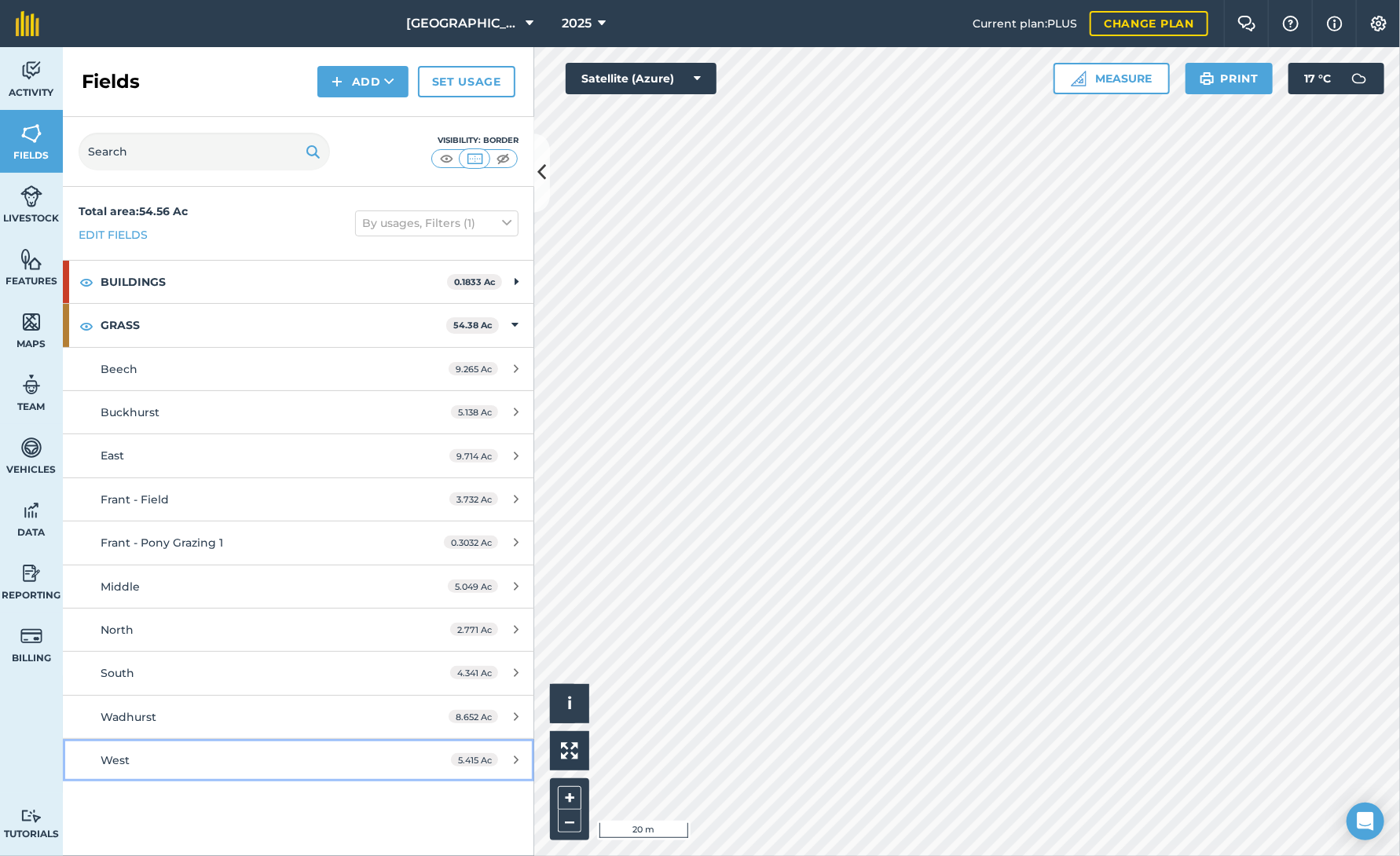
click at [125, 763] on span "West" at bounding box center [115, 761] width 29 height 14
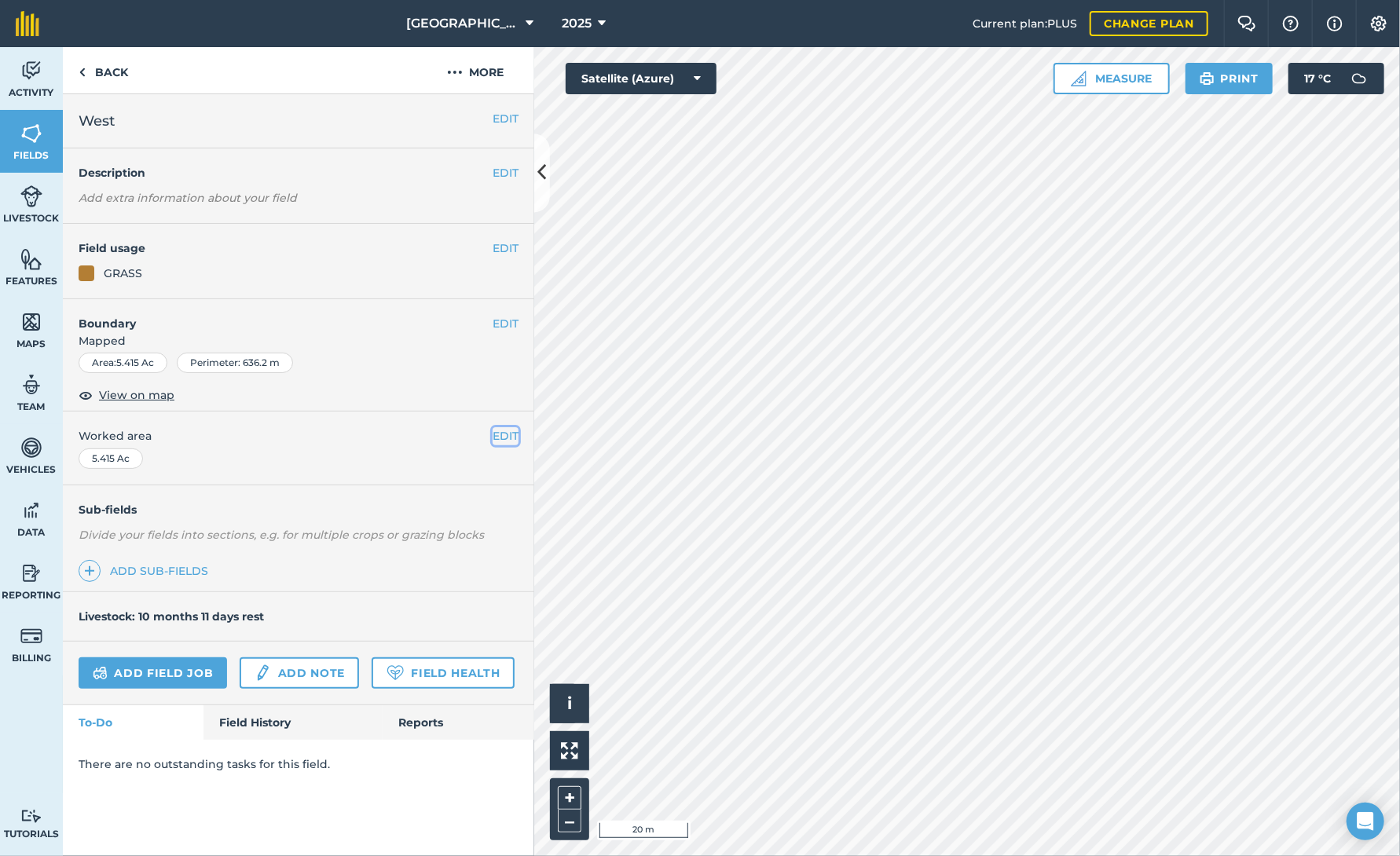
click at [501, 432] on button "EDIT" at bounding box center [505, 435] width 26 height 17
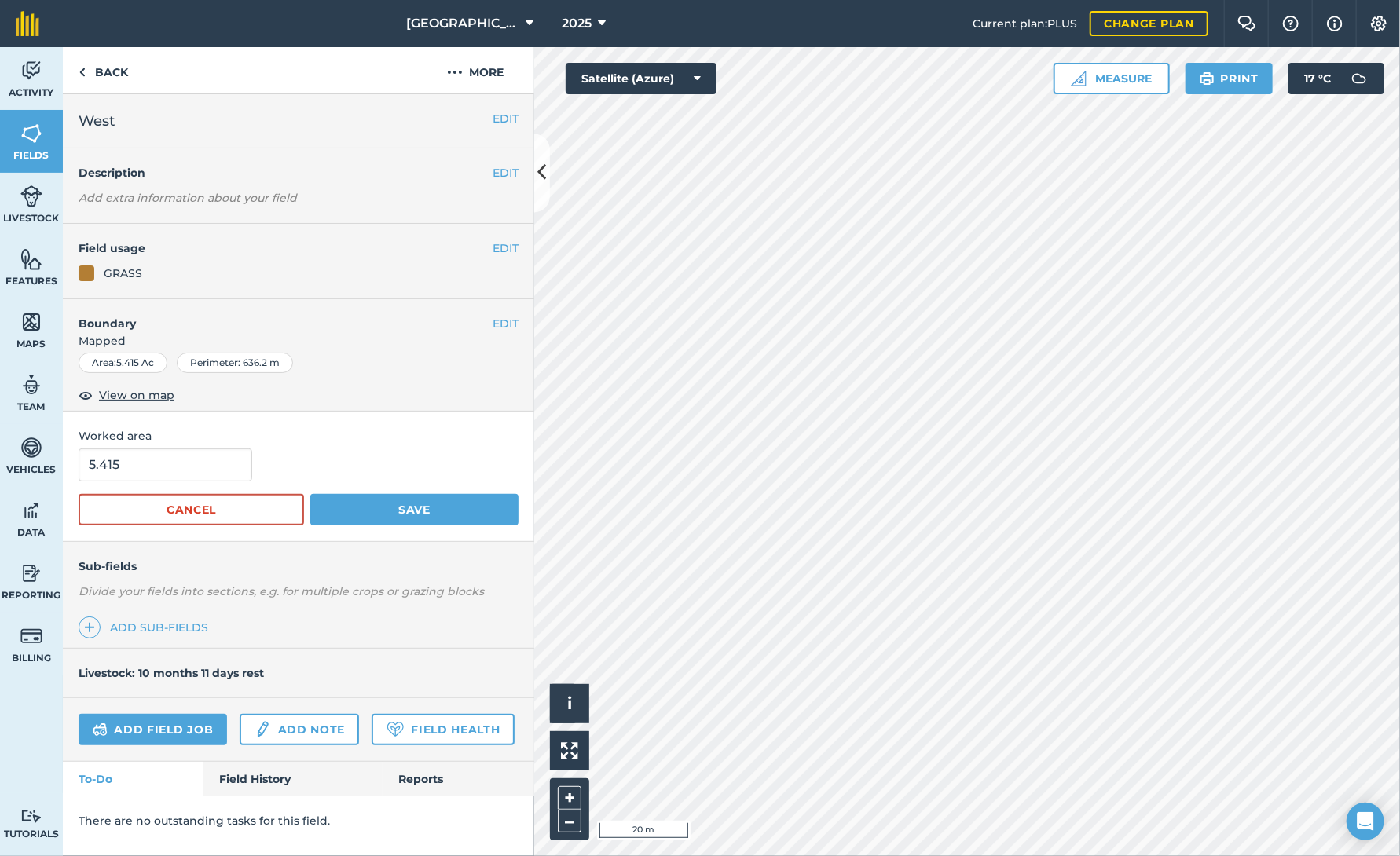
click at [244, 362] on div "Perimeter : 636.2 m" at bounding box center [235, 362] width 117 height 20
click at [104, 78] on link "Back" at bounding box center [103, 70] width 81 height 46
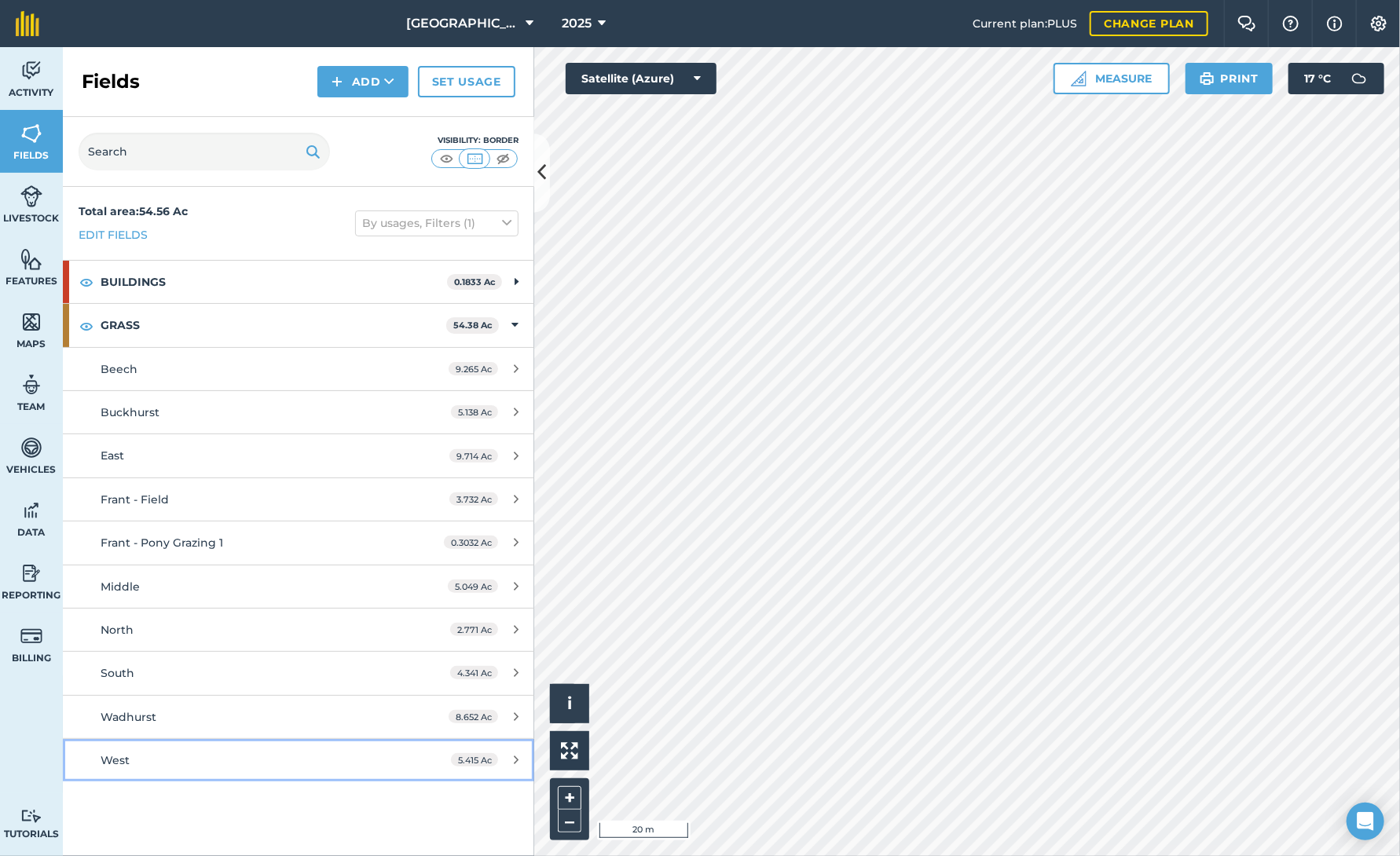
click at [119, 758] on span "West" at bounding box center [115, 761] width 29 height 14
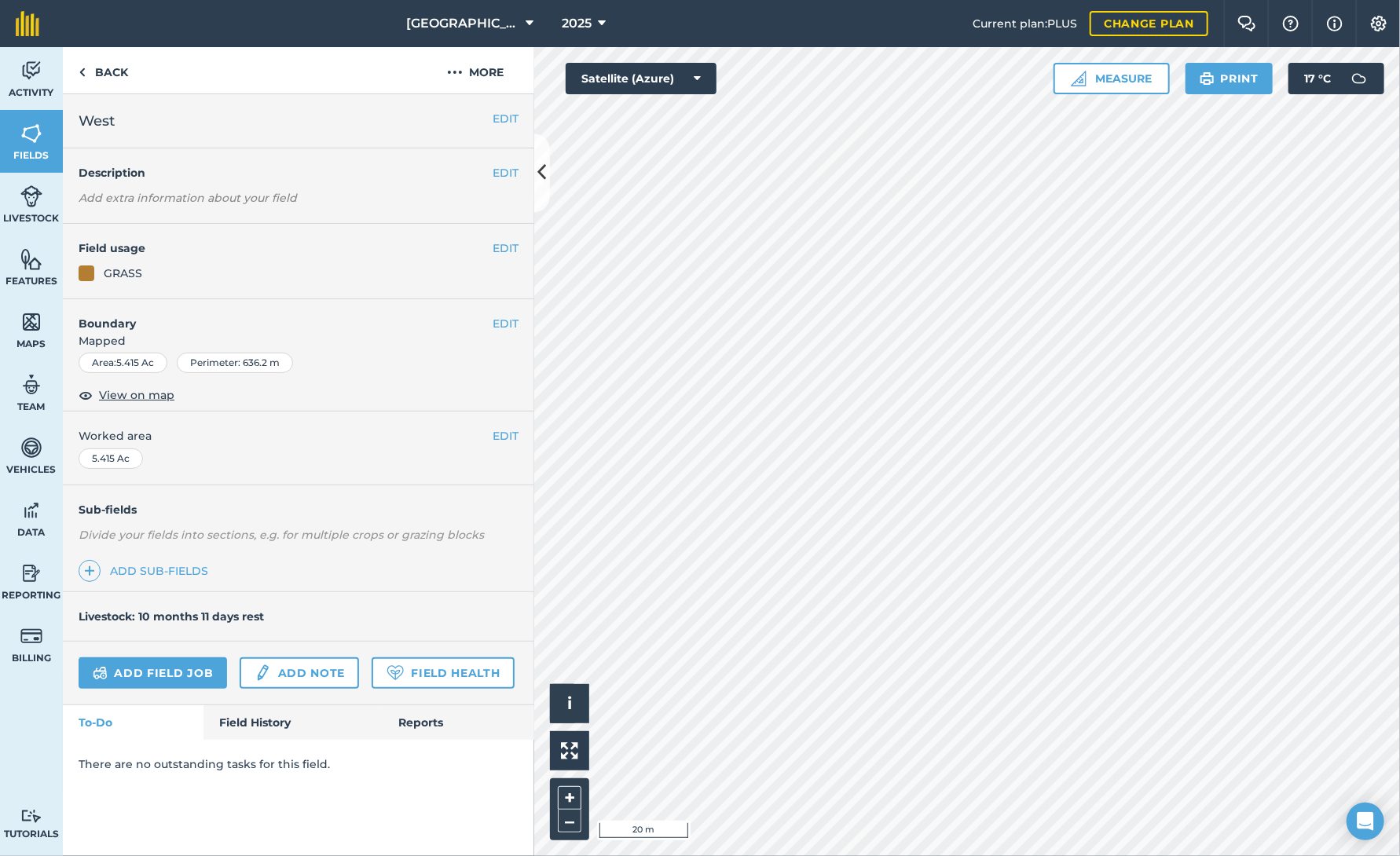
click at [263, 363] on div "Perimeter : 636.2 m" at bounding box center [235, 362] width 117 height 20
click at [158, 393] on span "View on map" at bounding box center [136, 394] width 76 height 17
click at [510, 321] on button "EDIT" at bounding box center [505, 323] width 26 height 17
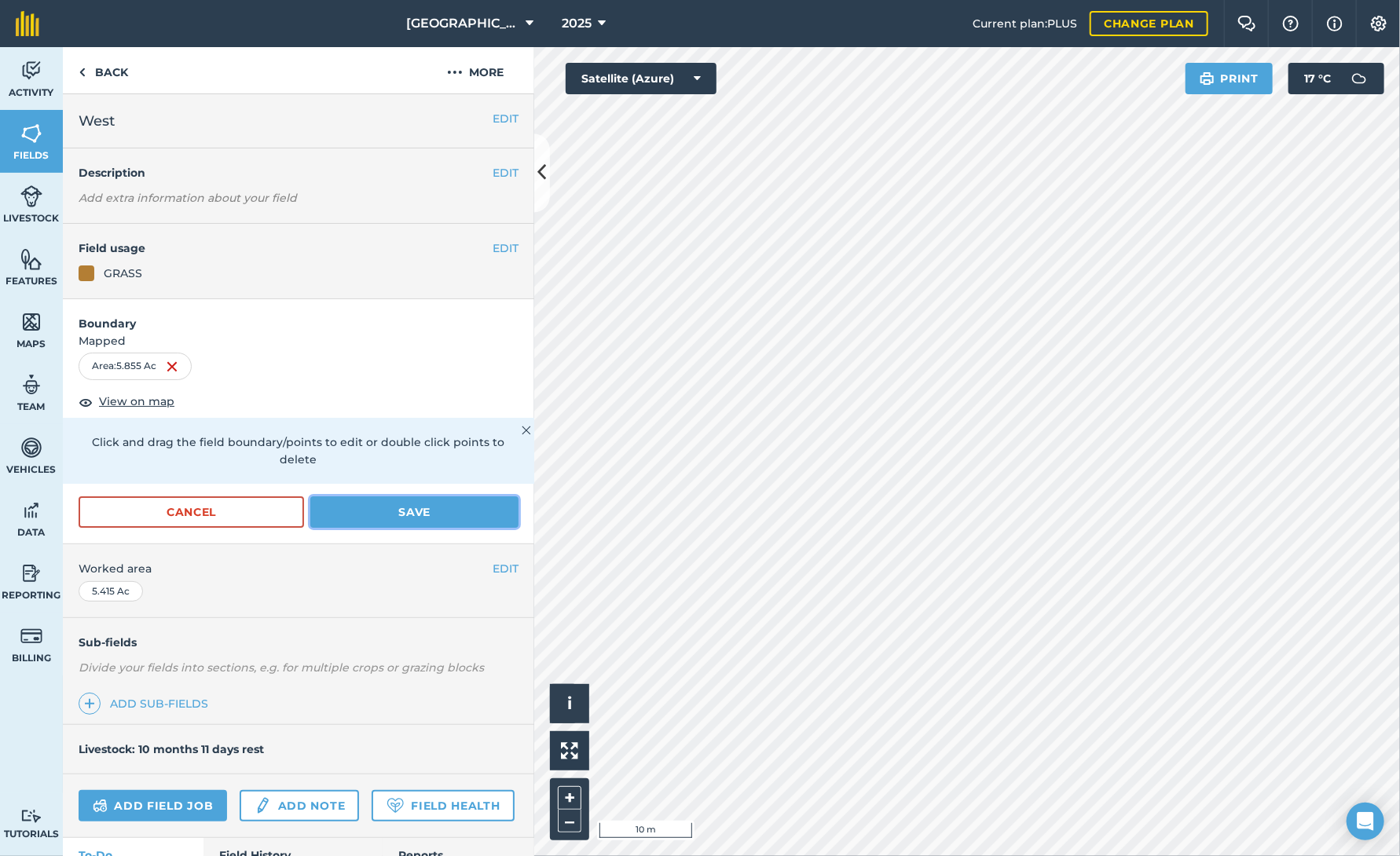
click at [385, 512] on button "Save" at bounding box center [415, 512] width 208 height 31
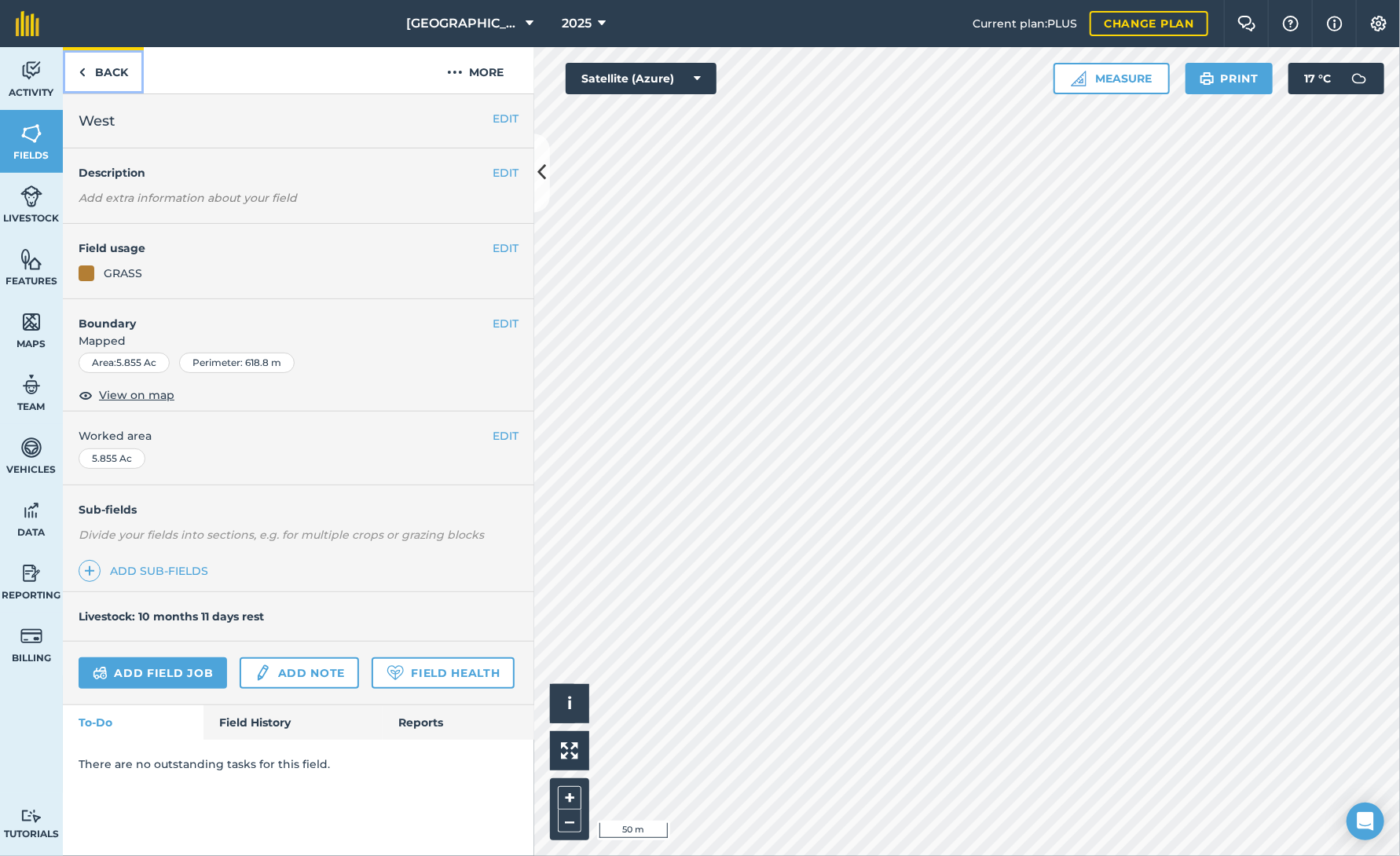
click at [116, 70] on link "Back" at bounding box center [103, 70] width 81 height 46
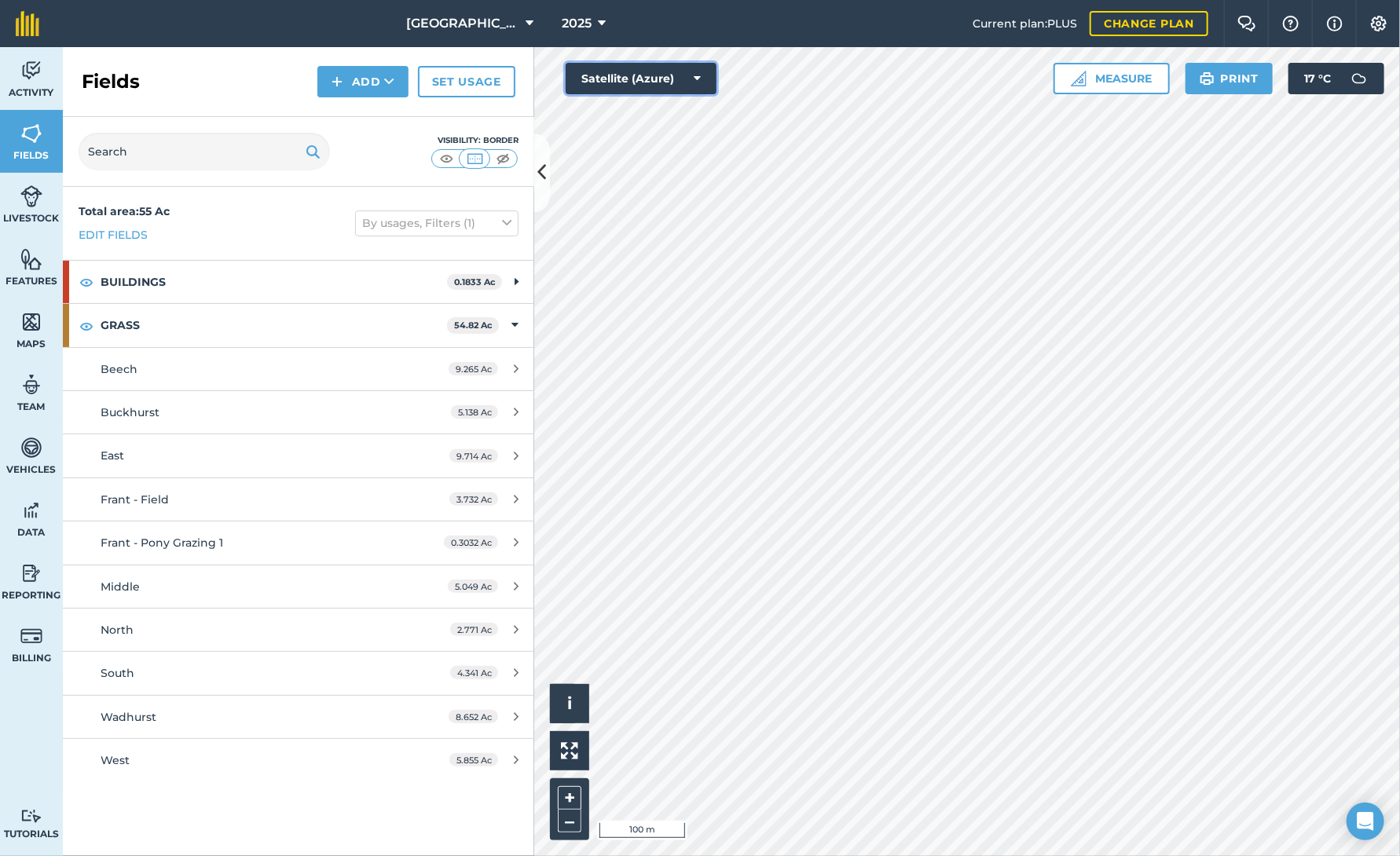
click at [697, 74] on icon at bounding box center [697, 78] width 7 height 16
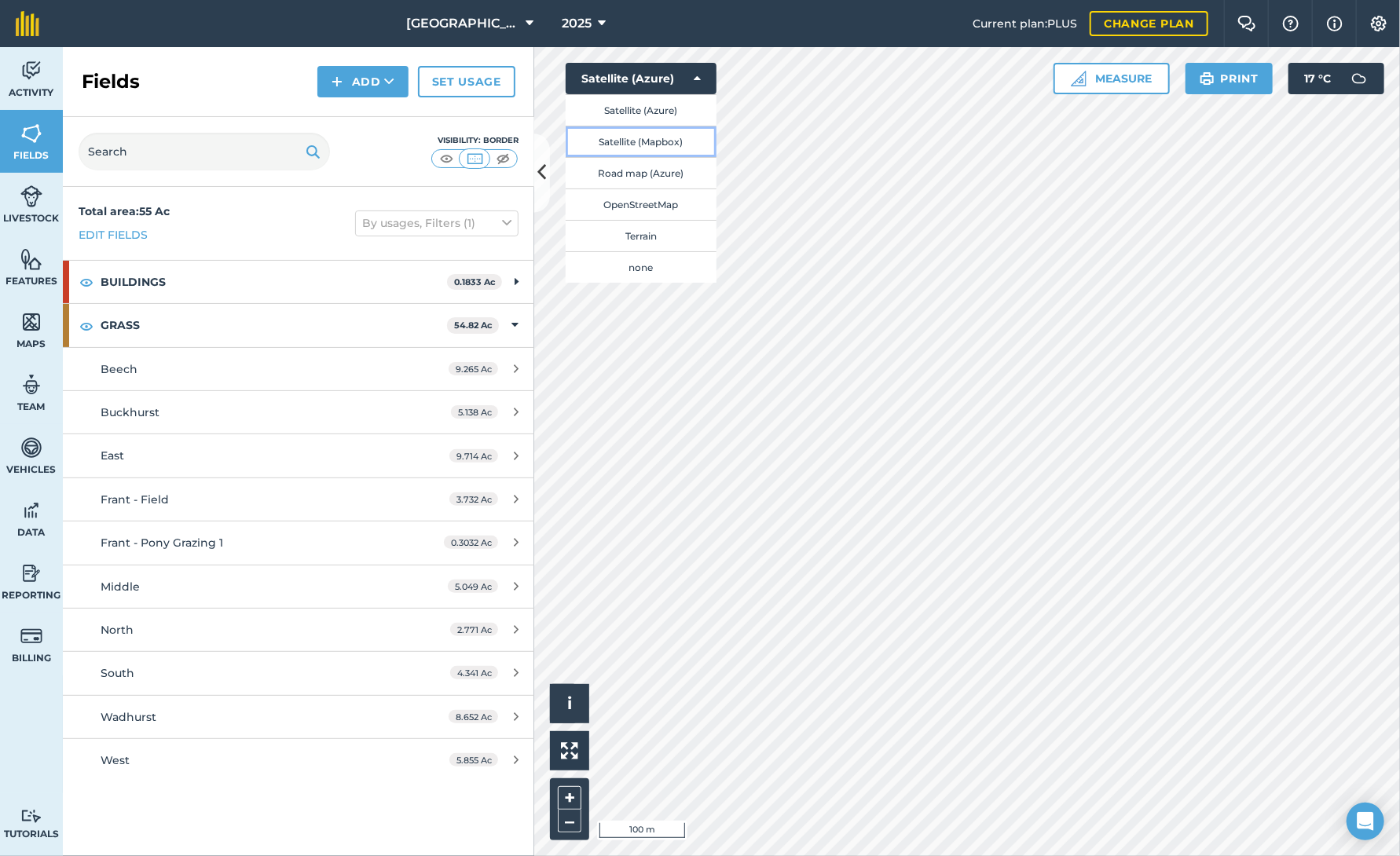
click at [660, 138] on button "Satellite (Mapbox)" at bounding box center [641, 141] width 150 height 31
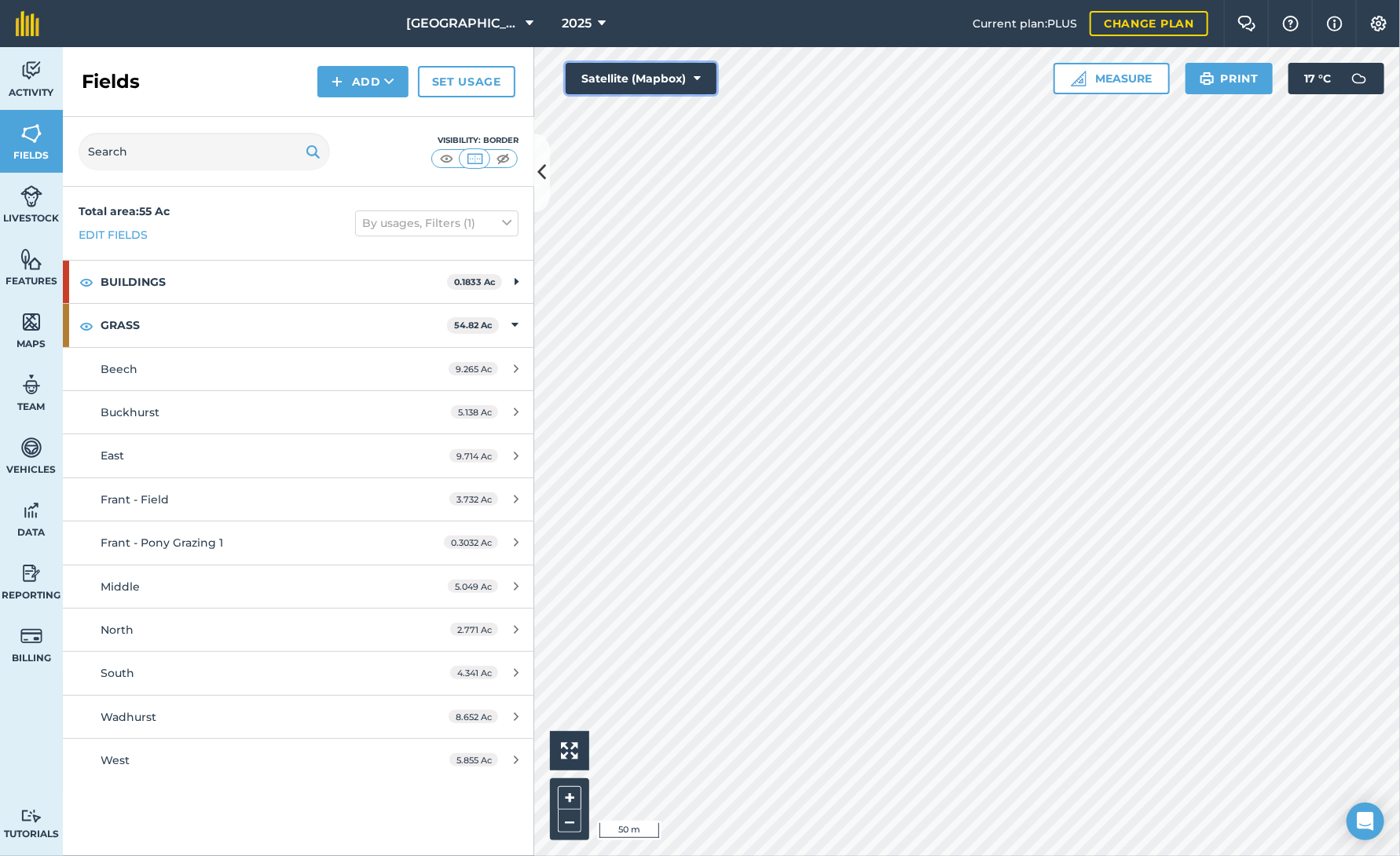
click at [696, 86] on button "Satellite (Mapbox)" at bounding box center [641, 78] width 150 height 31
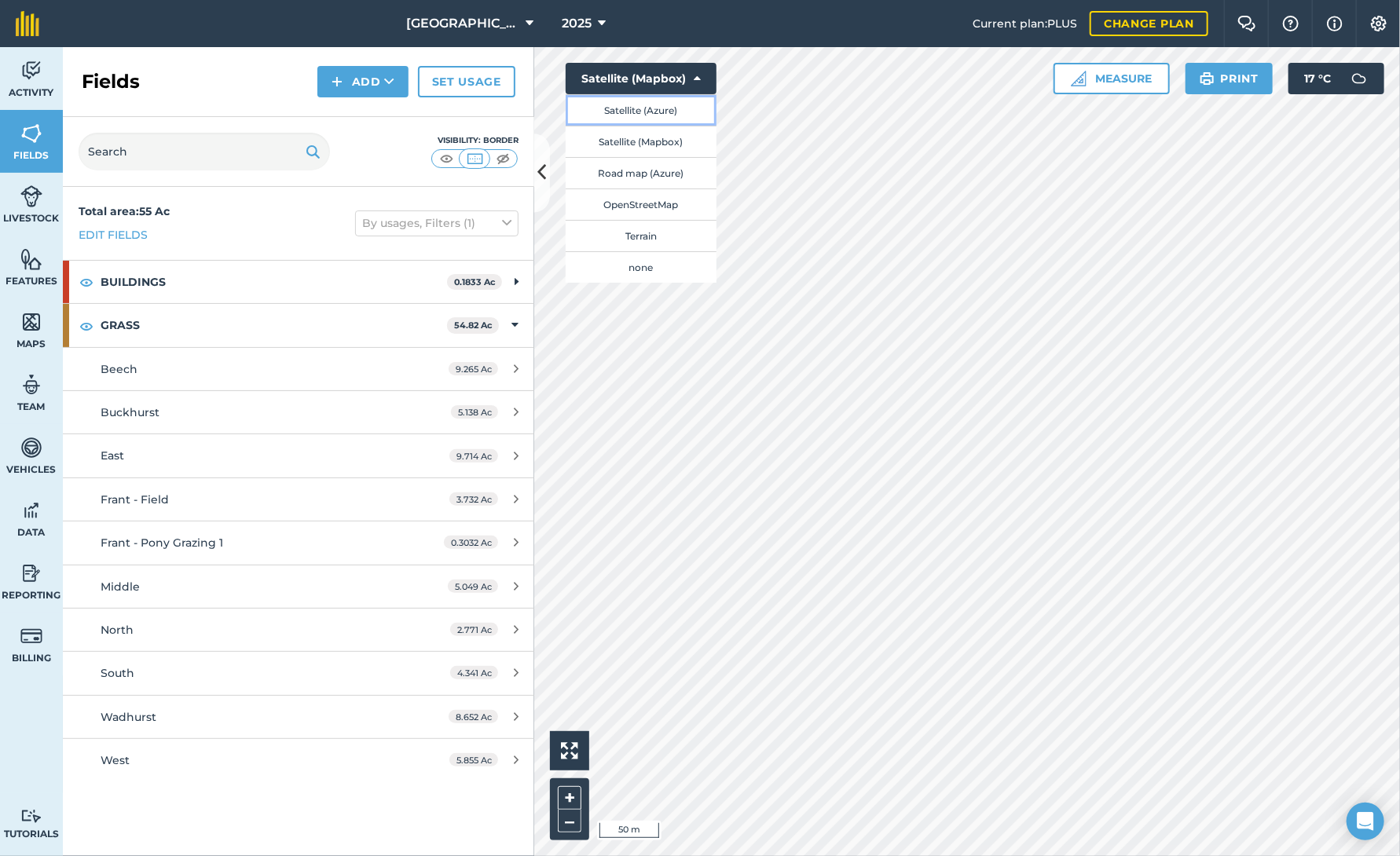
click at [683, 115] on button "Satellite (Azure)" at bounding box center [641, 109] width 150 height 31
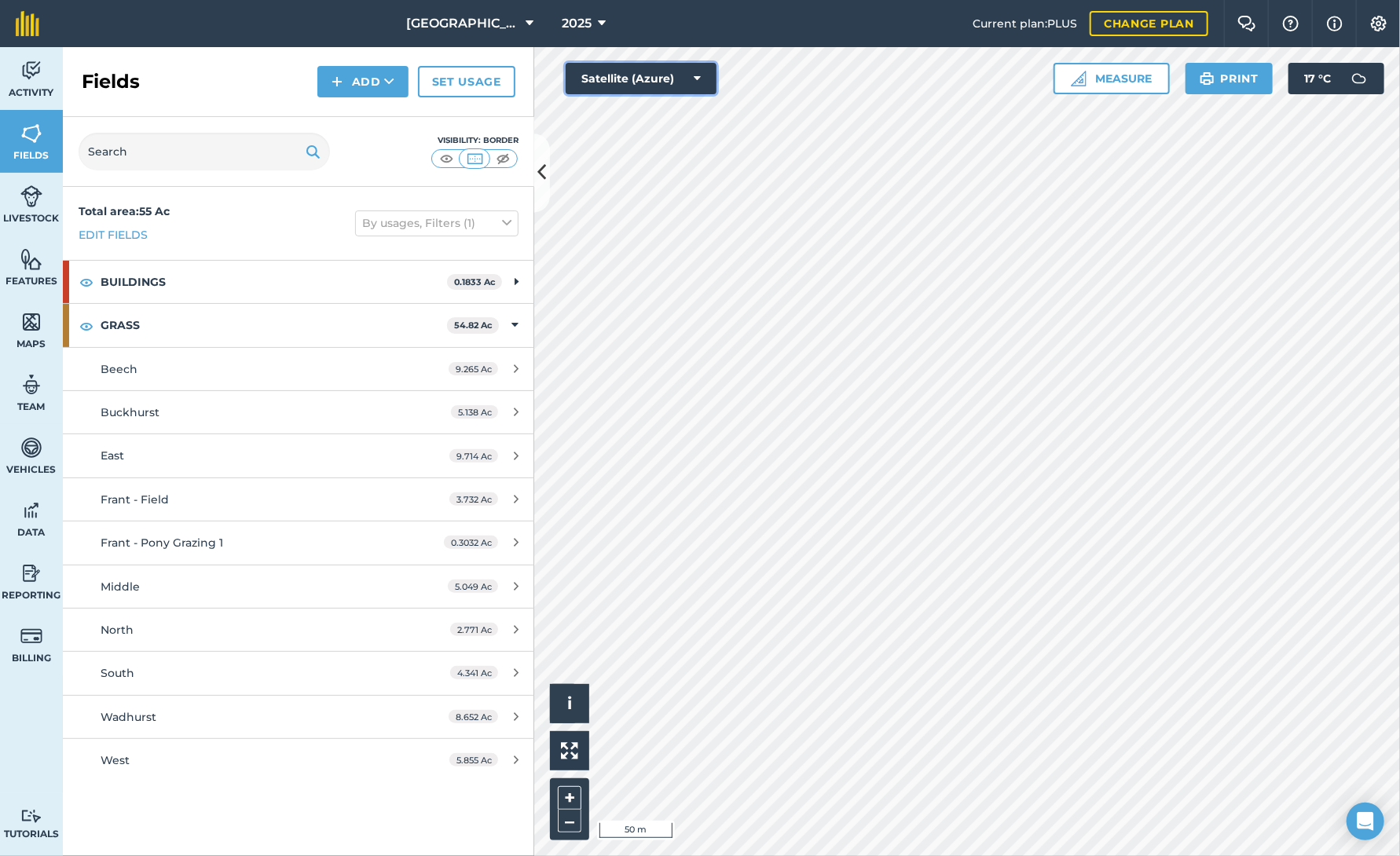
click at [700, 75] on button "Satellite (Azure)" at bounding box center [641, 78] width 150 height 31
click at [700, 77] on button "Satellite (Azure)" at bounding box center [641, 78] width 150 height 31
click at [540, 177] on icon at bounding box center [543, 173] width 9 height 28
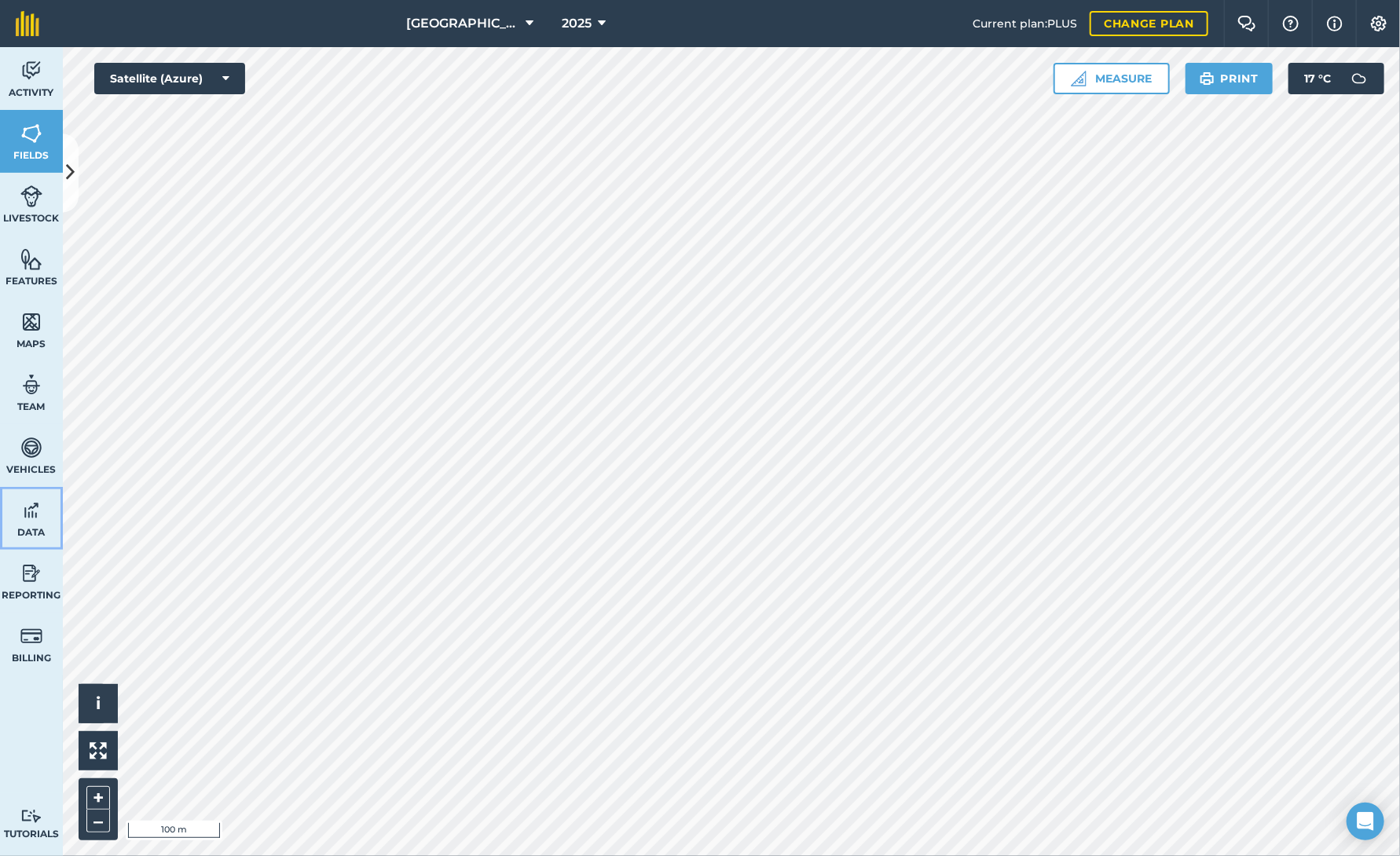
click at [31, 519] on img at bounding box center [31, 511] width 22 height 23
click at [70, 152] on button at bounding box center [71, 173] width 16 height 78
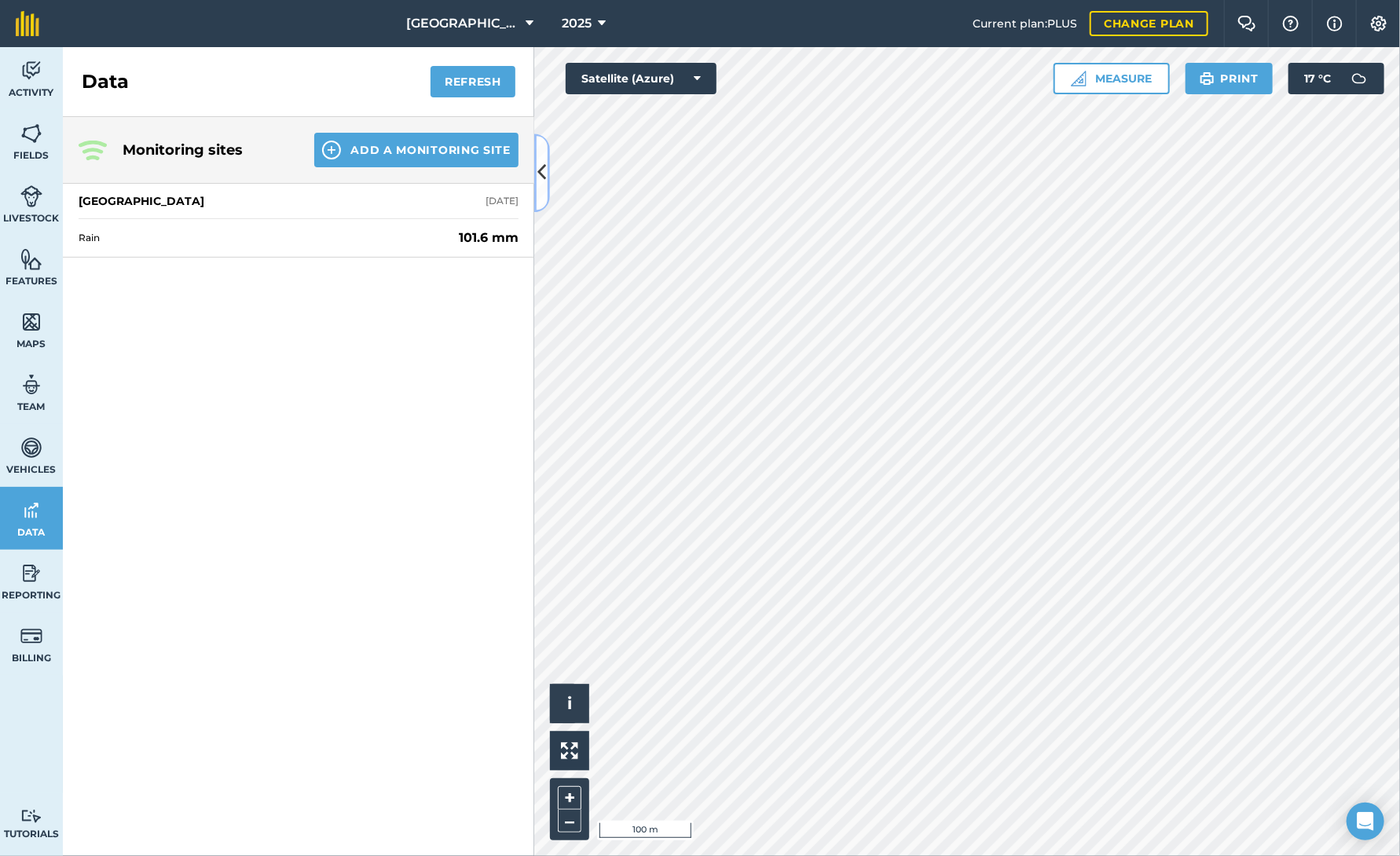
click at [539, 174] on icon at bounding box center [543, 173] width 9 height 28
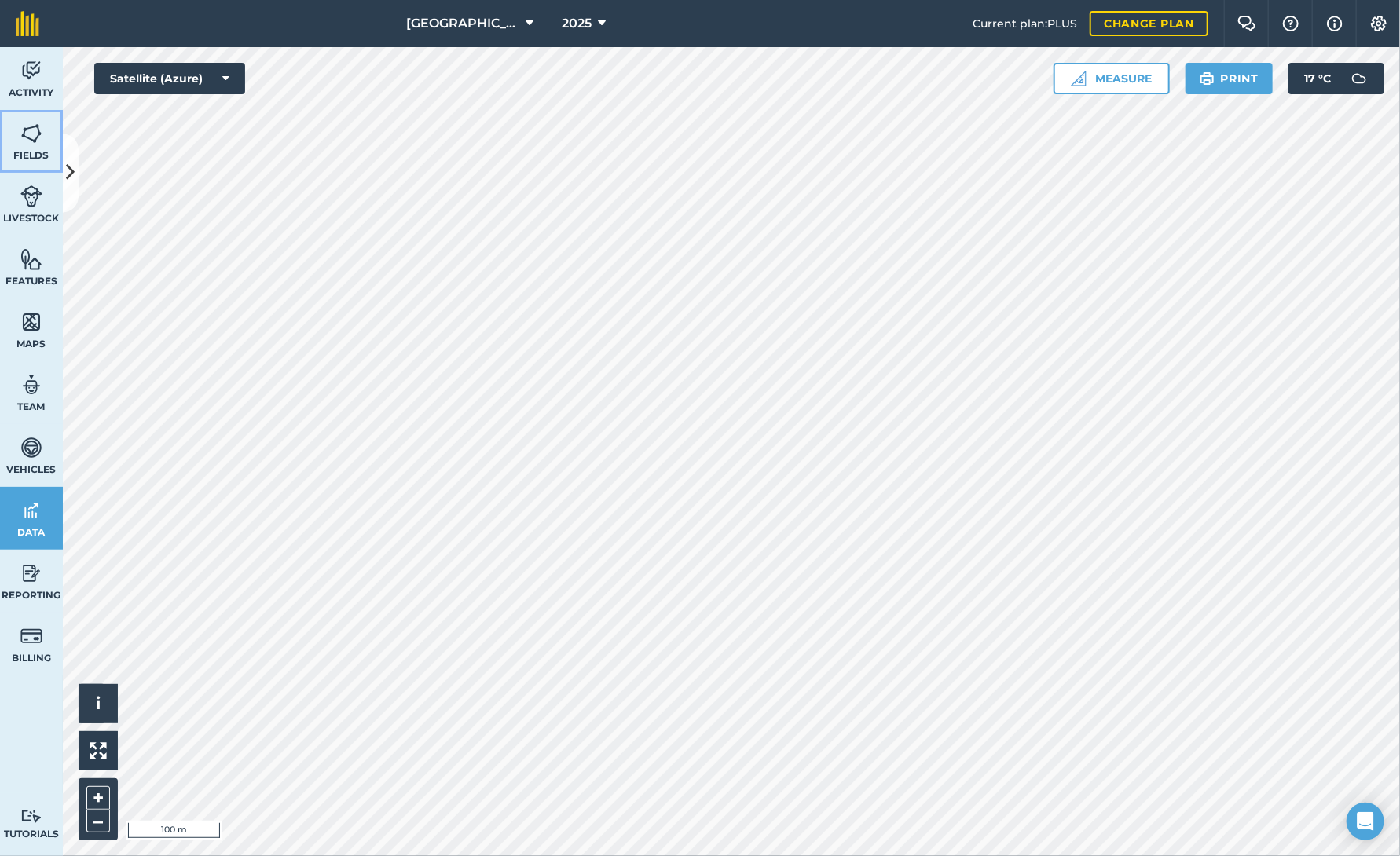
click at [27, 131] on img at bounding box center [31, 133] width 22 height 23
